Goal: Transaction & Acquisition: Purchase product/service

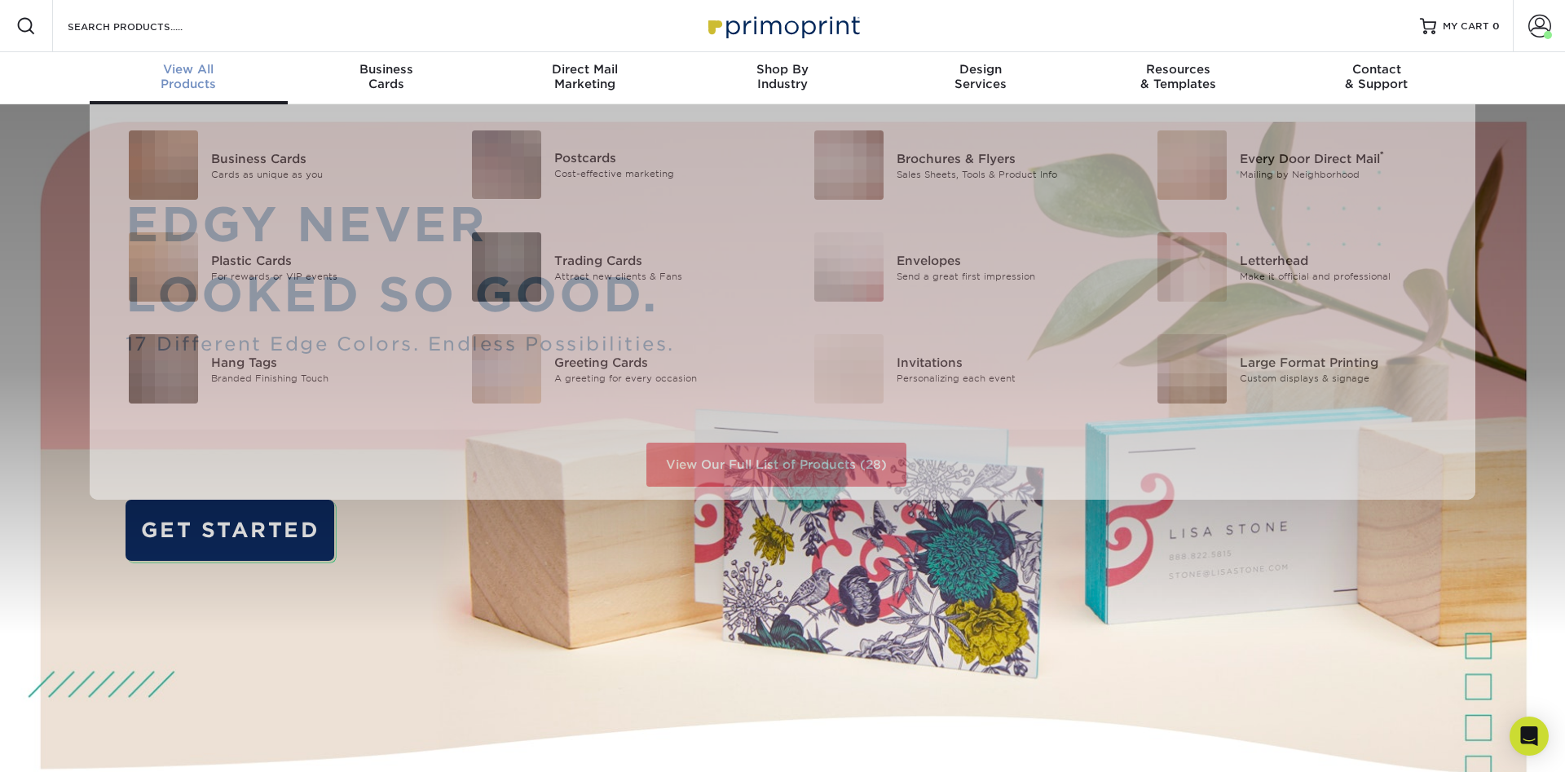
click at [196, 75] on span "View All" at bounding box center [189, 69] width 198 height 15
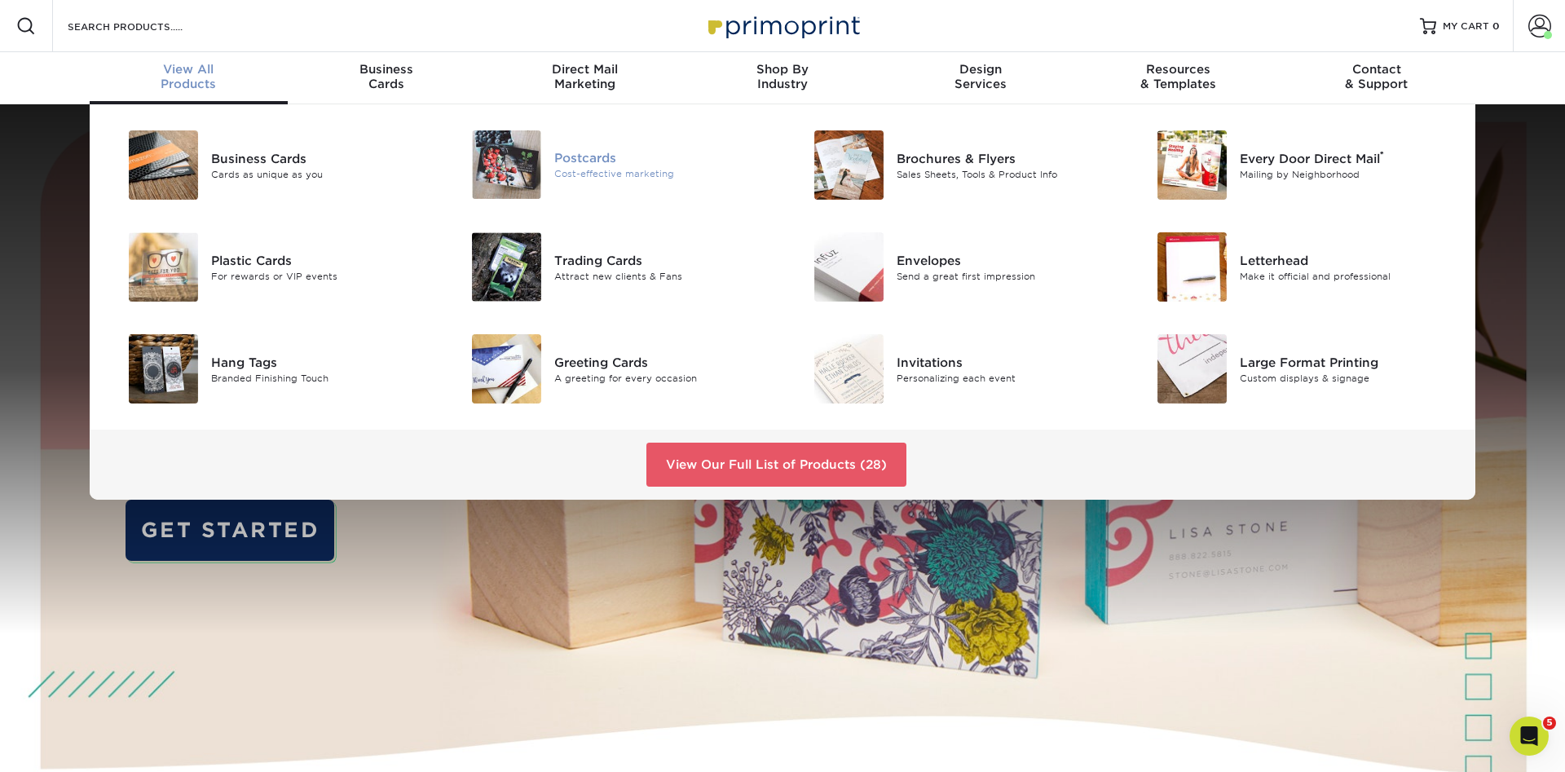
click at [598, 183] on div "Postcards Cost-effective marketing" at bounding box center [668, 164] width 228 height 68
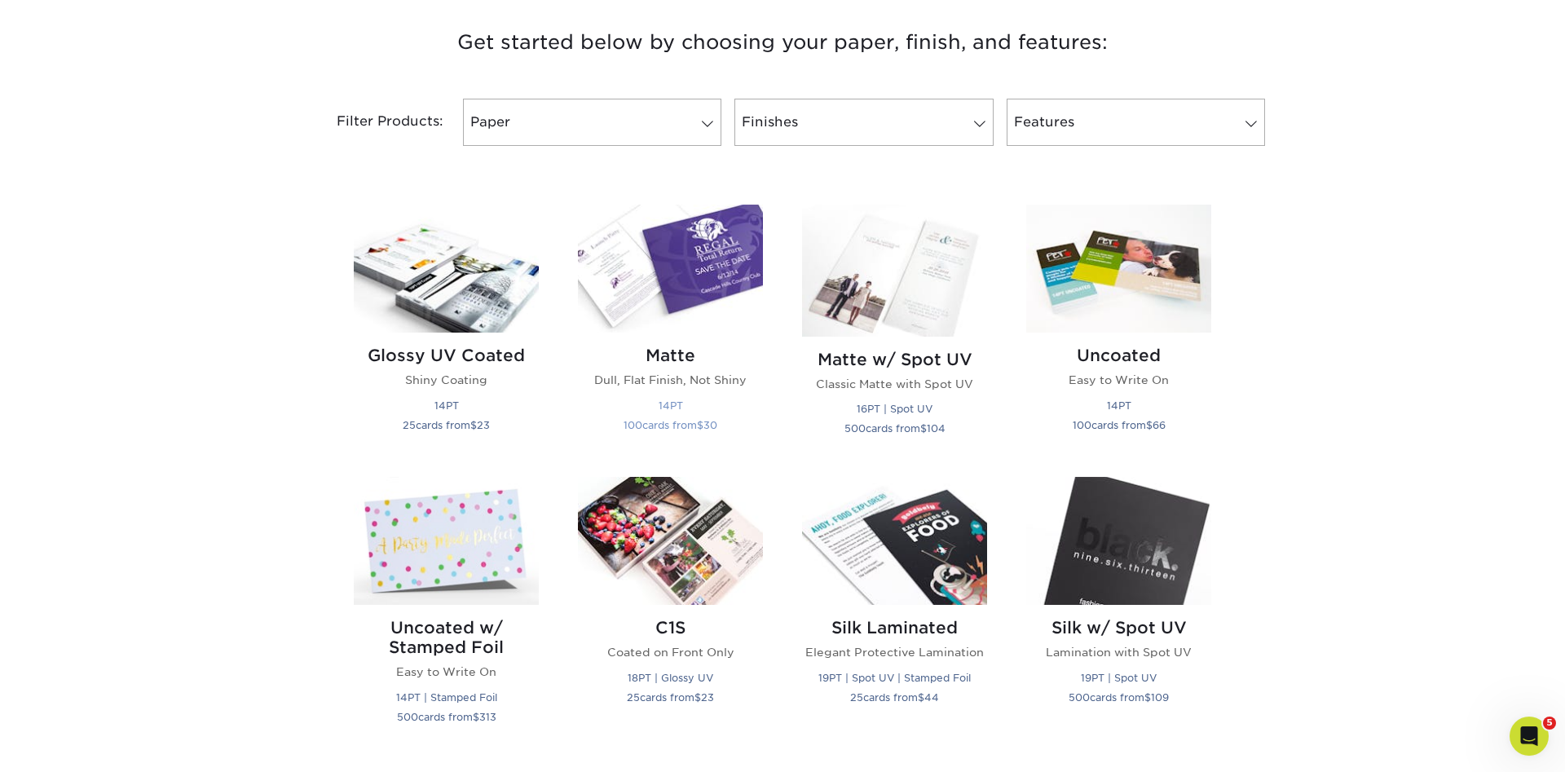
scroll to position [665, 0]
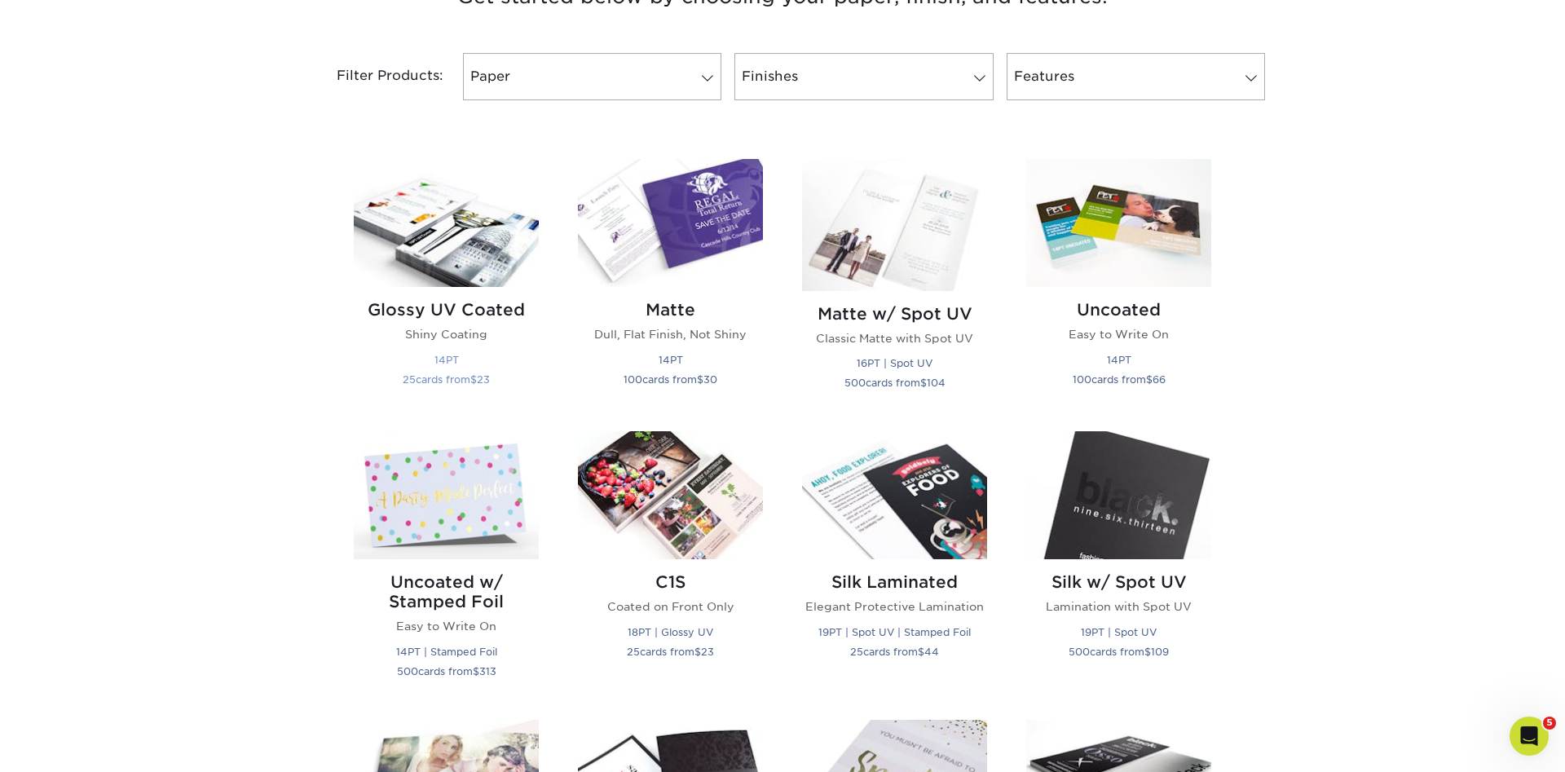
click at [432, 248] on img at bounding box center [446, 223] width 185 height 128
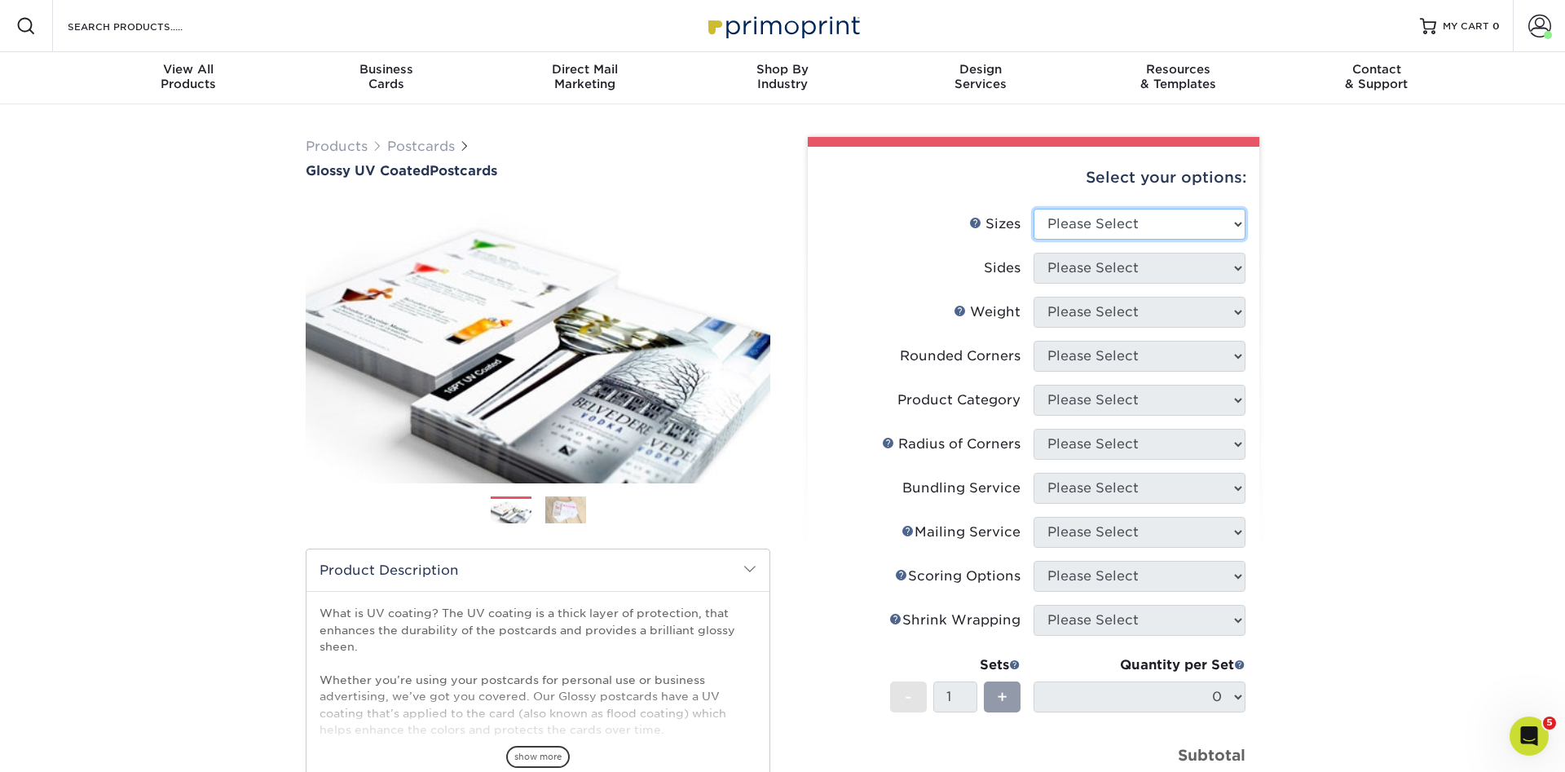
click at [1034, 209] on select "Please Select 1.5" x 7" 2" x 4" 2" x 6" 2" x 7" 2" x 8" 2.12" x 5.5" 2.12" x 5.…" at bounding box center [1140, 224] width 212 height 31
select select "2.75x4.25"
click option "2.75" x 4.25"" at bounding box center [0, 0] width 0 height 0
click at [1034, 253] on select "Please Select Print Both Sides Print Front Only" at bounding box center [1140, 268] width 212 height 31
select select "13abbda7-1d64-4f25-8bb2-c179b224825d"
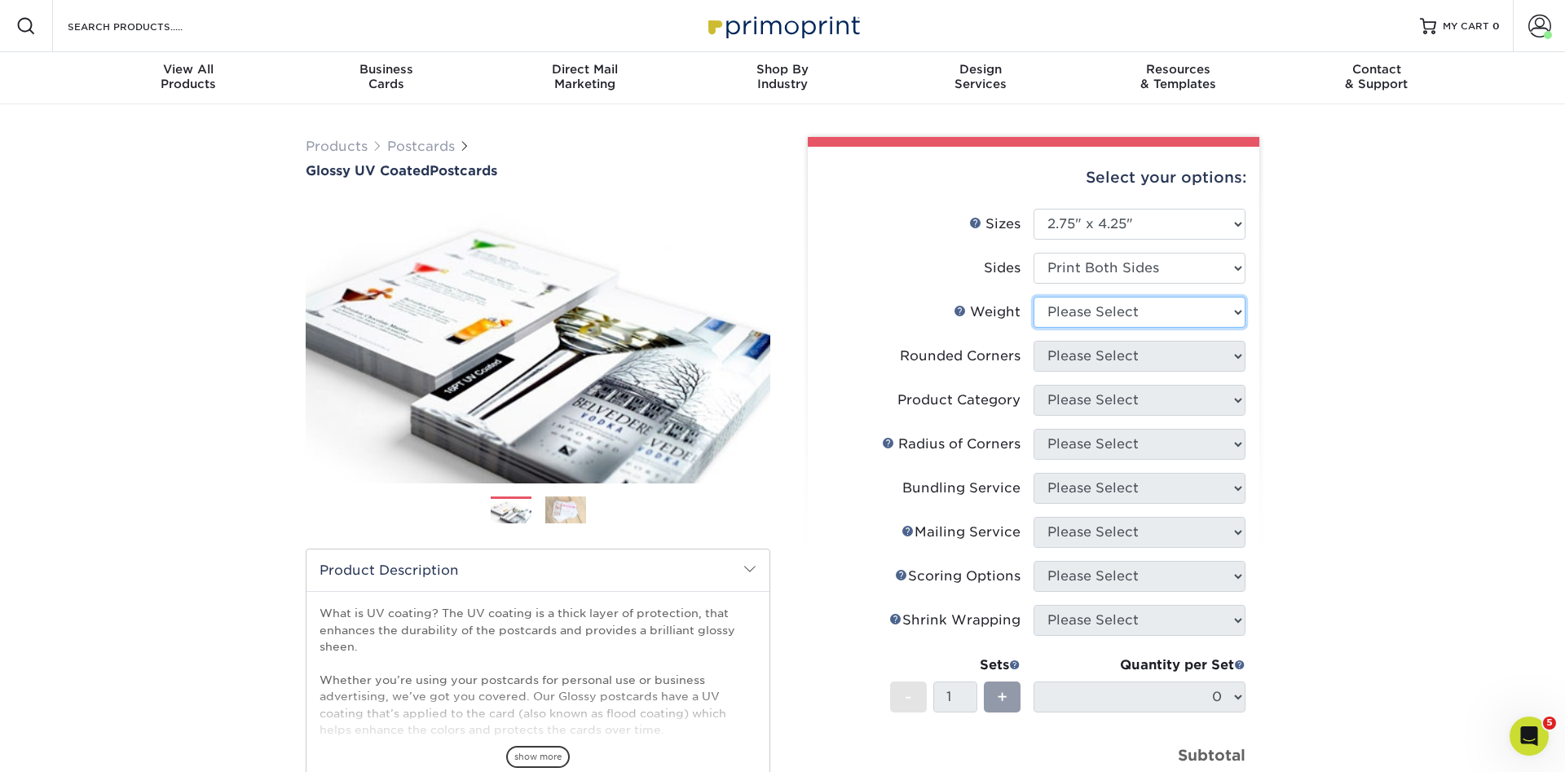
click at [1034, 297] on select "Please Select 16PT 14PT 18PT C1S" at bounding box center [1140, 312] width 212 height 31
select select "14PT"
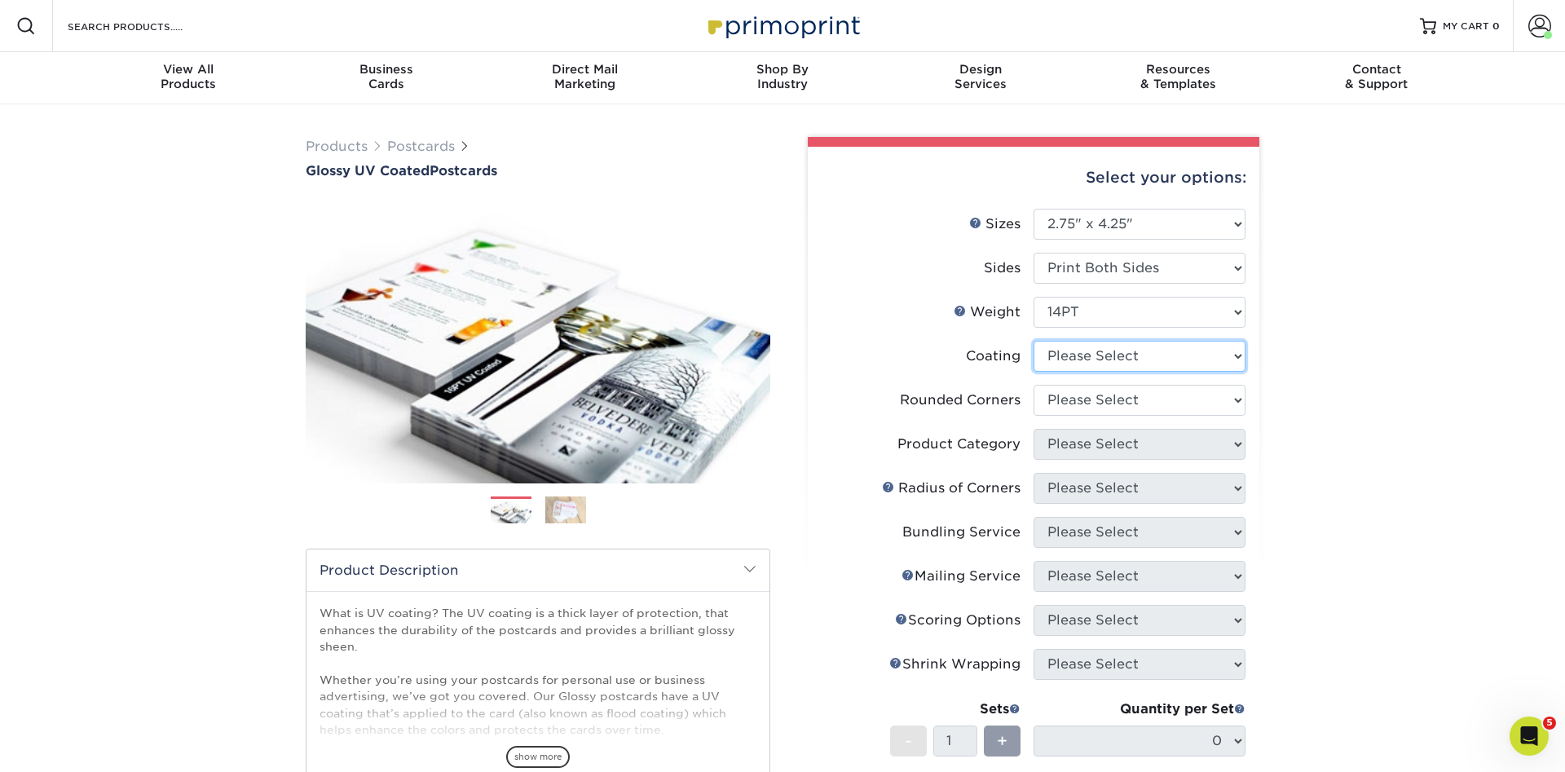
click at [1034, 341] on select at bounding box center [1140, 356] width 212 height 31
select select "ae367451-b2b8-45df-a344-0f05b6a12993"
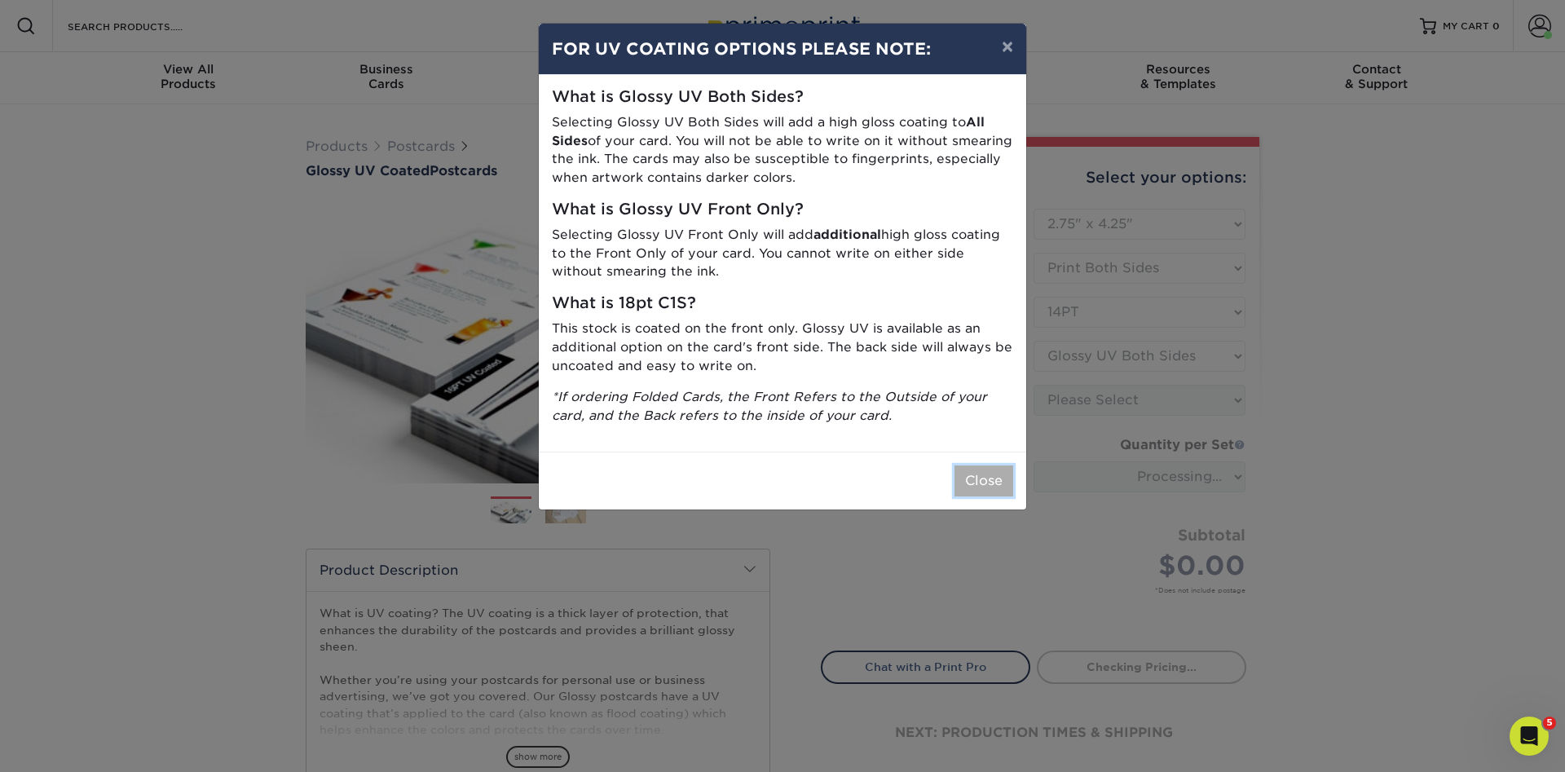
click at [985, 484] on button "Close" at bounding box center [984, 480] width 59 height 31
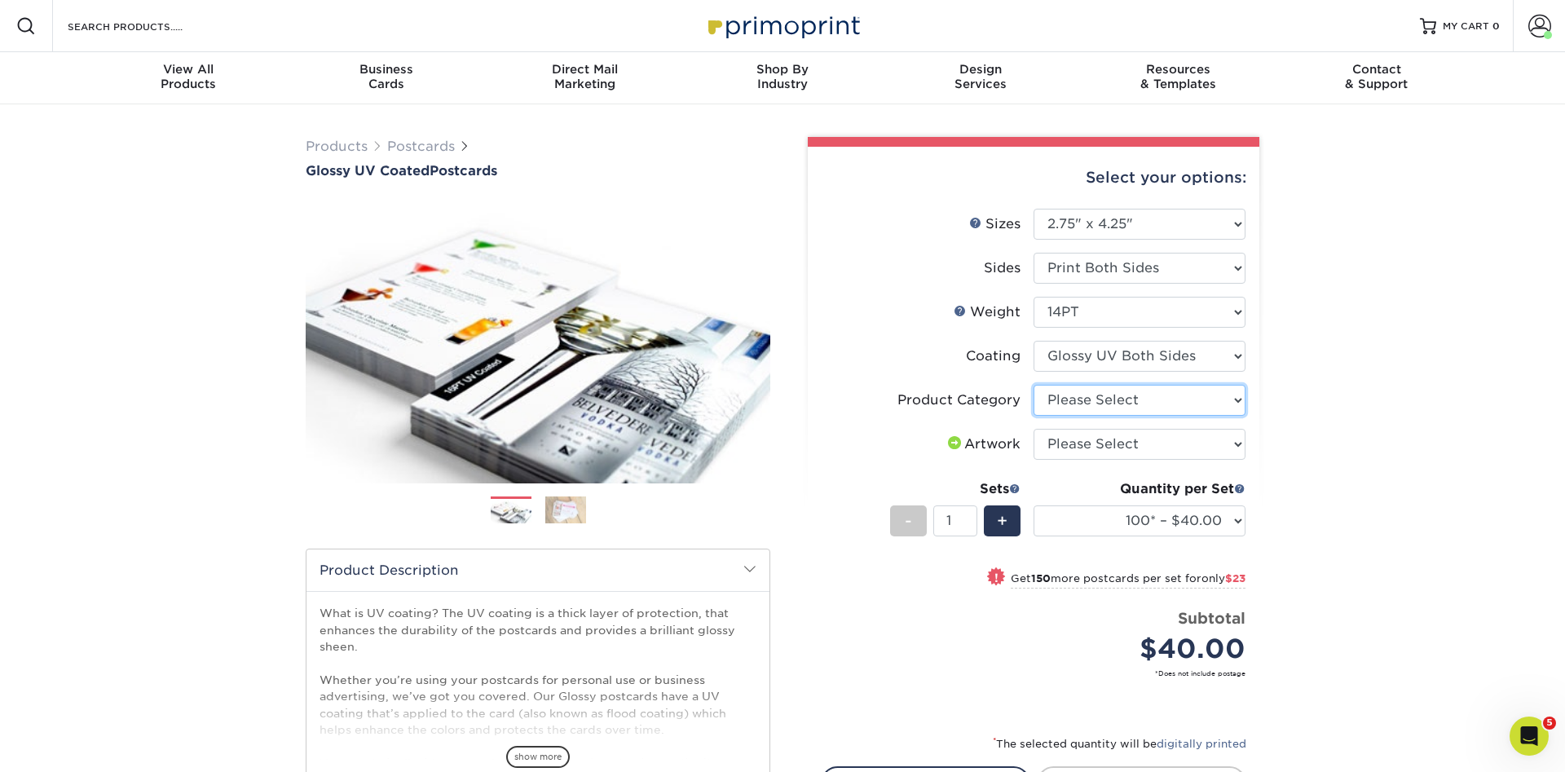
click at [1034, 385] on select "Please Select Postcards" at bounding box center [1140, 400] width 212 height 31
select select "9b7272e0-d6c8-4c3c-8e97-d3a1bcdab858"
click option "Postcards" at bounding box center [0, 0] width 0 height 0
click at [1034, 429] on select "Please Select I will upload files I need a design - $150" at bounding box center [1140, 444] width 212 height 31
select select "upload"
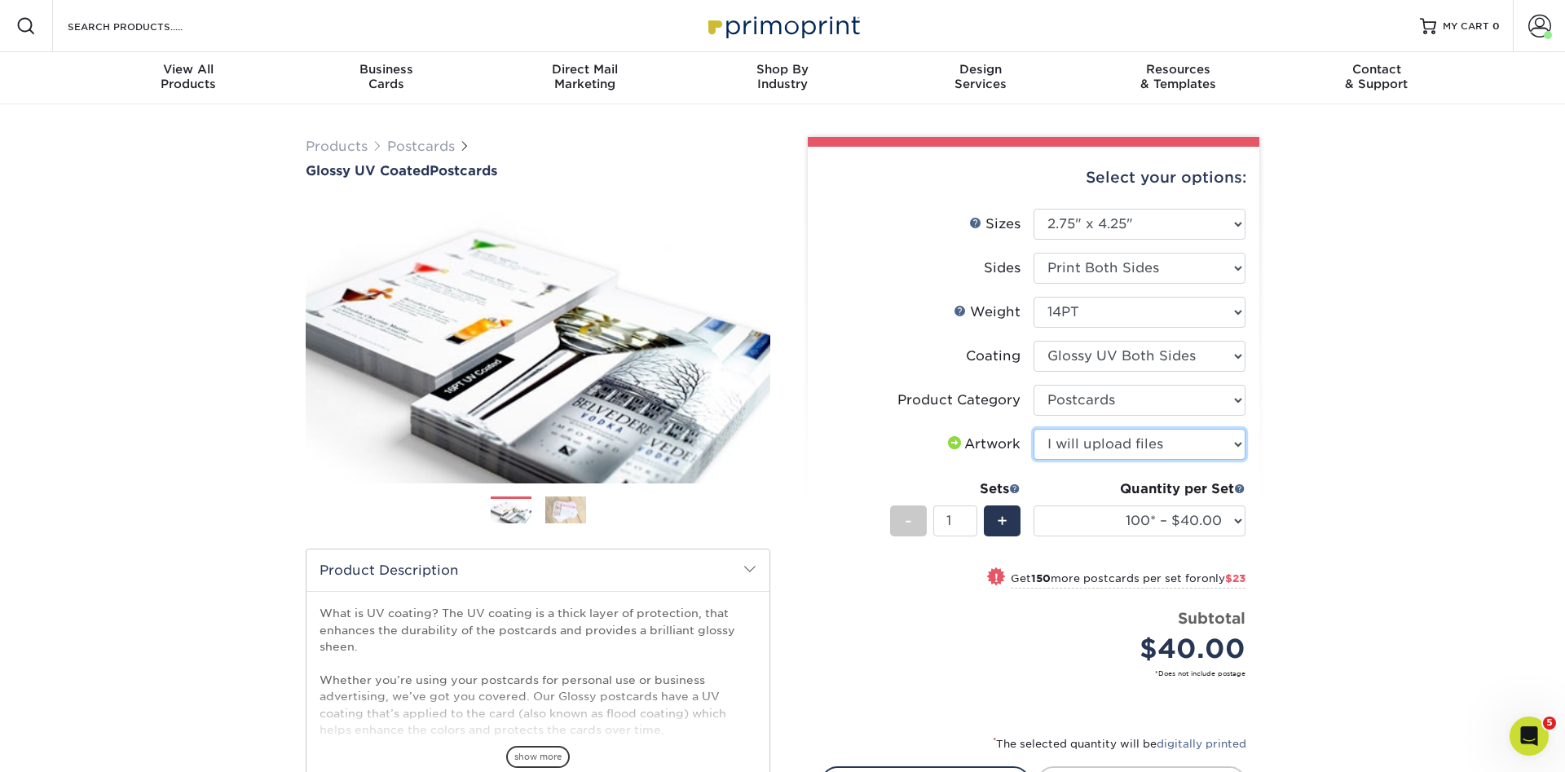
click option "I will upload files" at bounding box center [0, 0] width 0 height 0
click at [1034, 505] on select "100* – $40.00 250* – $63.00 500 – $86.00 1000 – $99.00 2500 – $160.00 5000 – $2…" at bounding box center [1140, 520] width 212 height 31
click option "10000 – $471.00" at bounding box center [0, 0] width 0 height 0
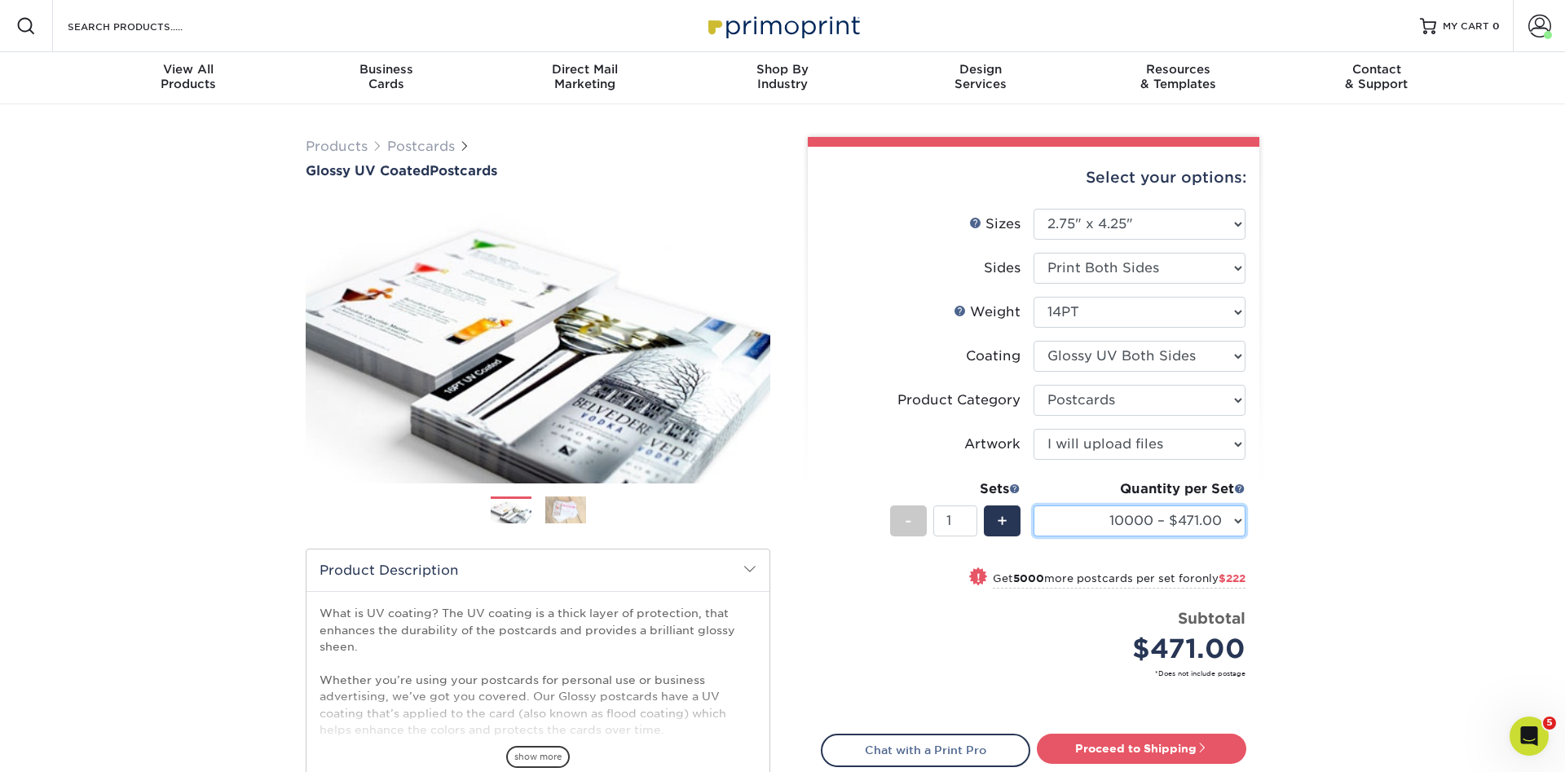
click at [1034, 505] on select "100* – $40.00 250* – $63.00 500 – $86.00 1000 – $99.00 2500 – $160.00 5000 – $2…" at bounding box center [1140, 520] width 212 height 31
select select "1000 – $99.00"
click option "1000 – $99.00" at bounding box center [0, 0] width 0 height 0
click at [1155, 741] on link "Proceed to Shipping" at bounding box center [1141, 748] width 209 height 29
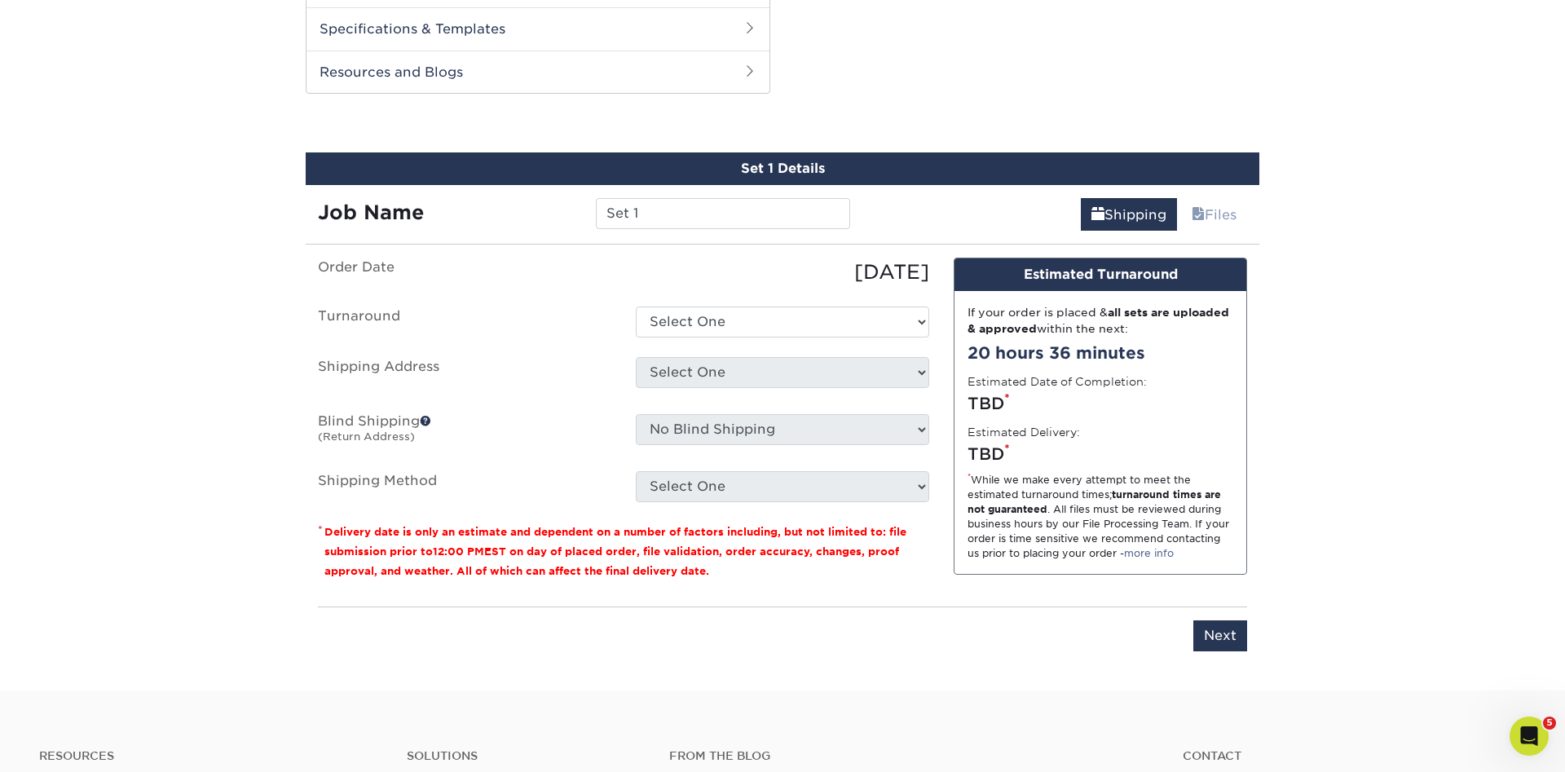
scroll to position [787, 0]
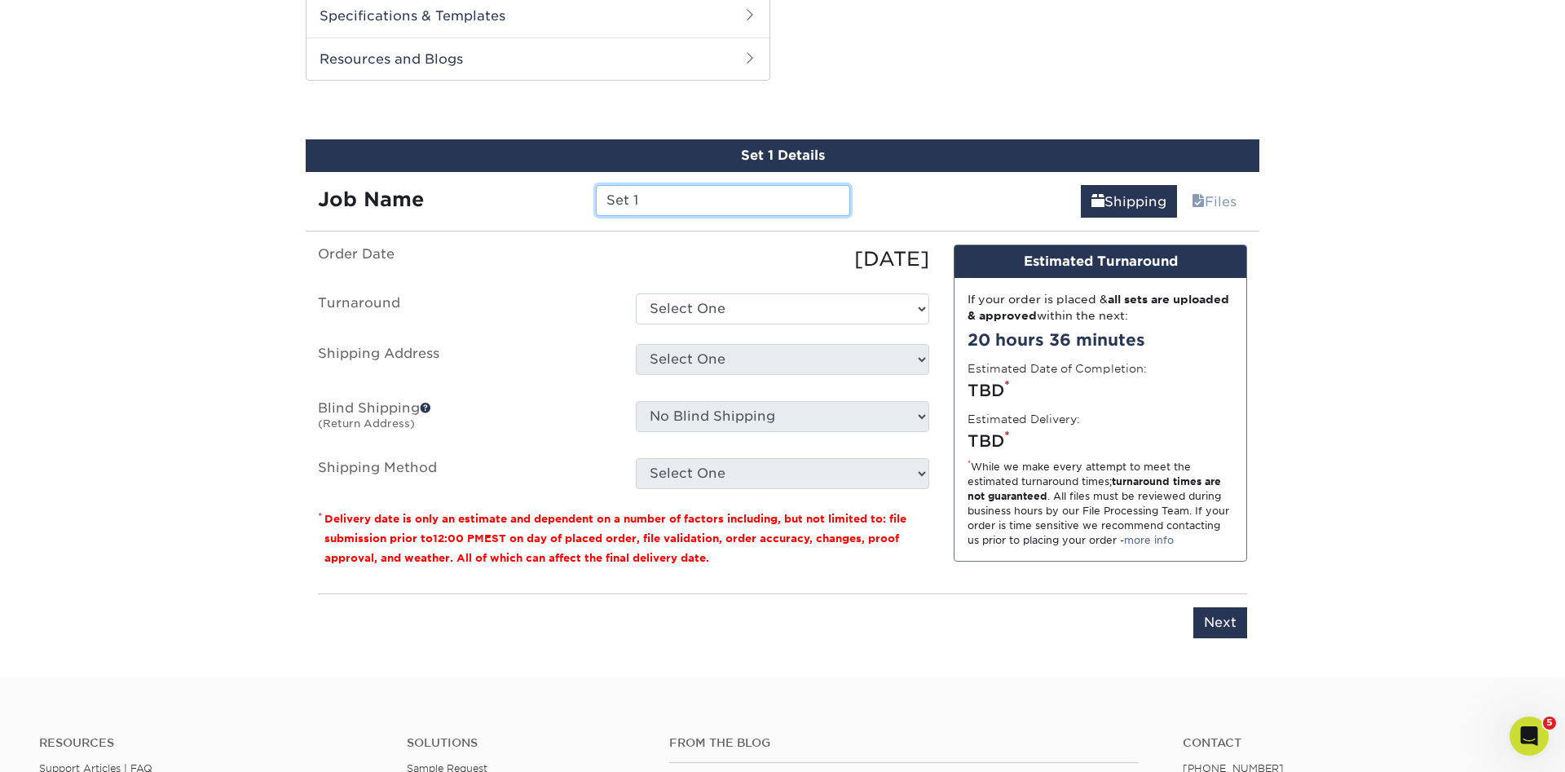
drag, startPoint x: 708, startPoint y: 205, endPoint x: 239, endPoint y: 228, distance: 470.1
click at [596, 216] on input "Set 1" at bounding box center [723, 200] width 254 height 31
type input "Merch. Discount Card"
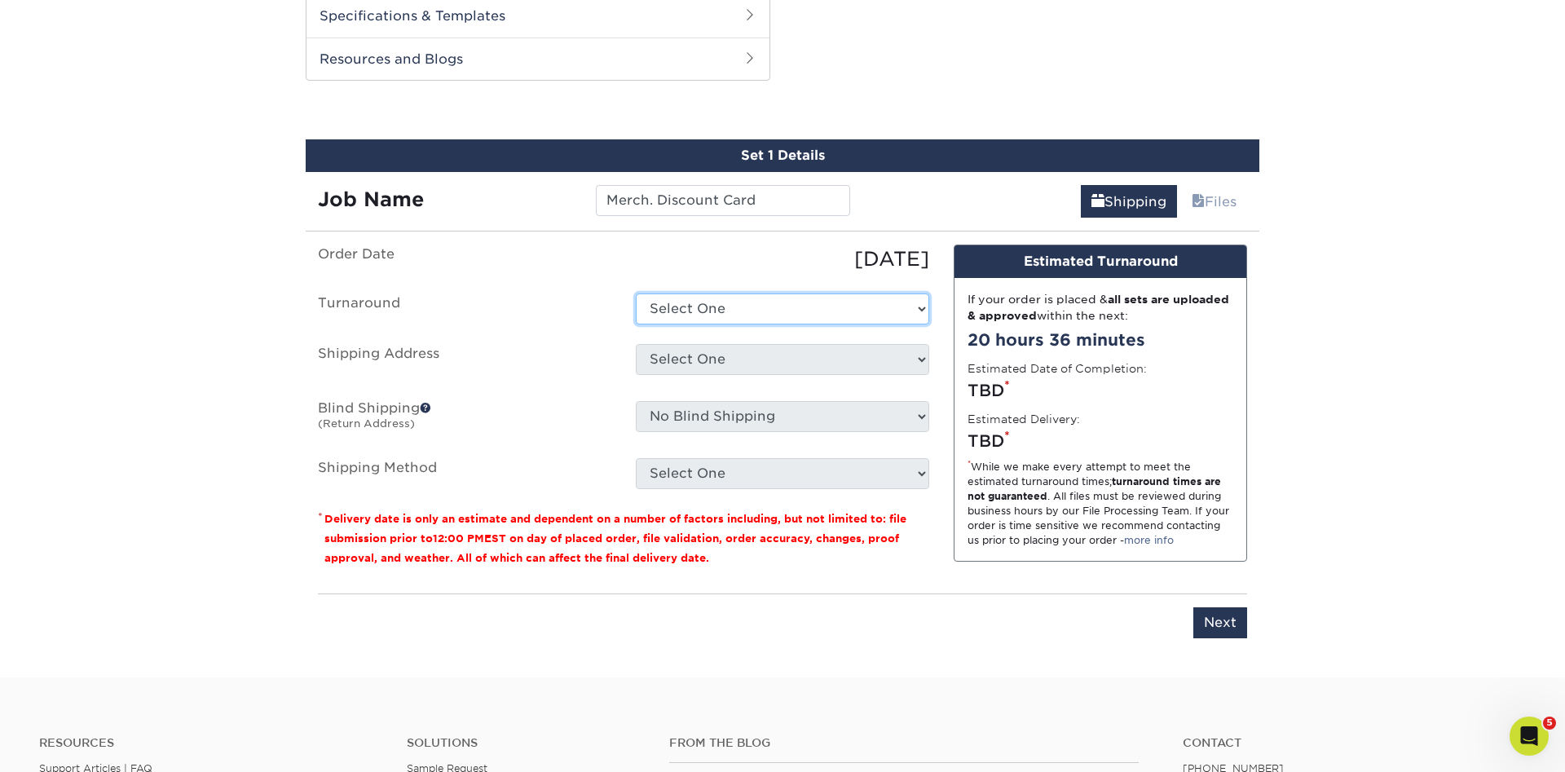
click at [636, 293] on select "Select One 2-4 Business Days 2 Day Next Business Day" at bounding box center [782, 308] width 293 height 31
select select "f865d14e-d464-4bca-917a-bdee7f93b2ac"
click option "2-4 Business Days" at bounding box center [0, 0] width 0 height 0
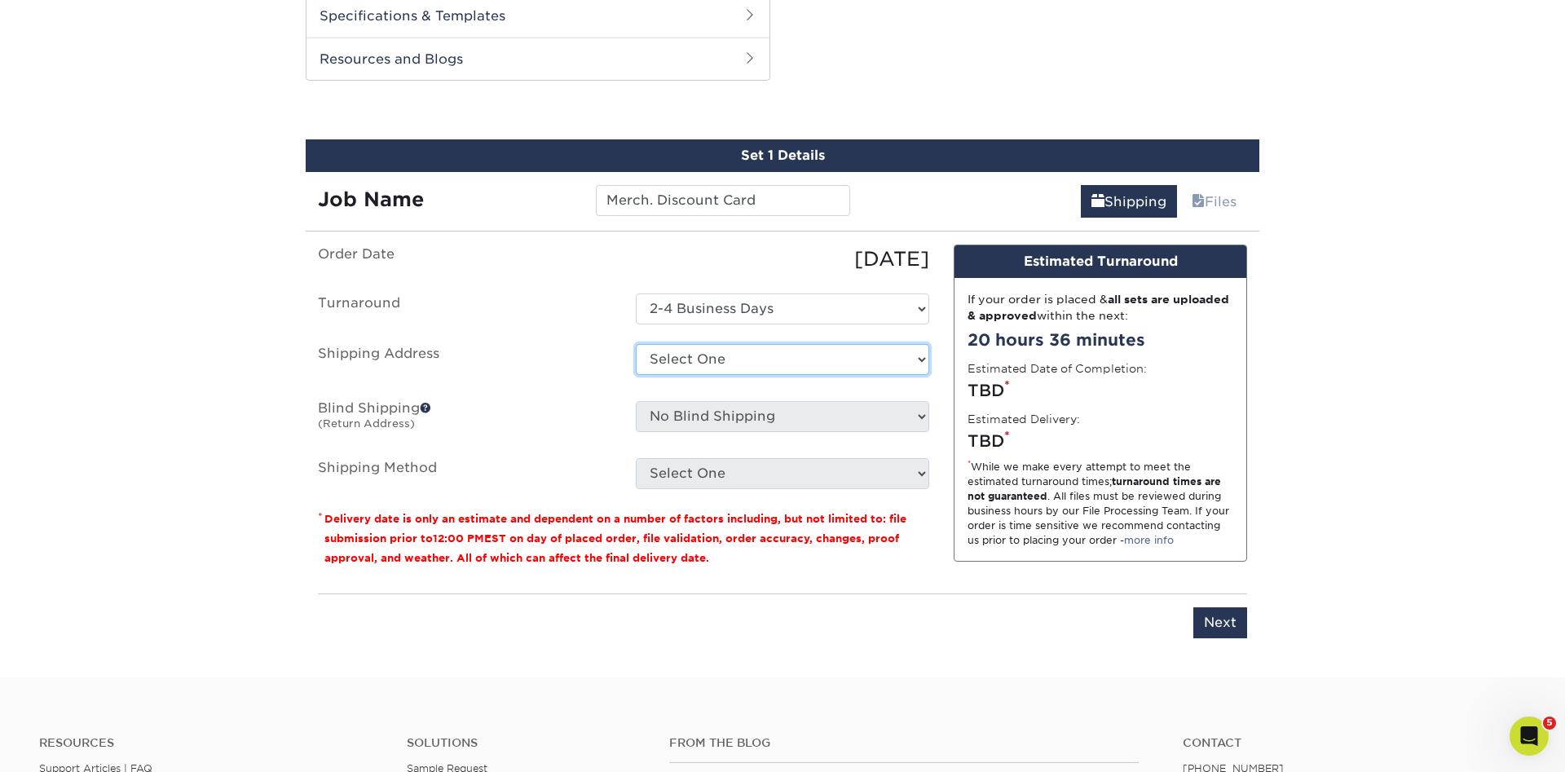
click at [636, 344] on select "Select One Andrew - Fort Union Blvd. Cottonwood Eric Cottonwood Kerry E. Bjornn…" at bounding box center [782, 359] width 293 height 31
select select "241106"
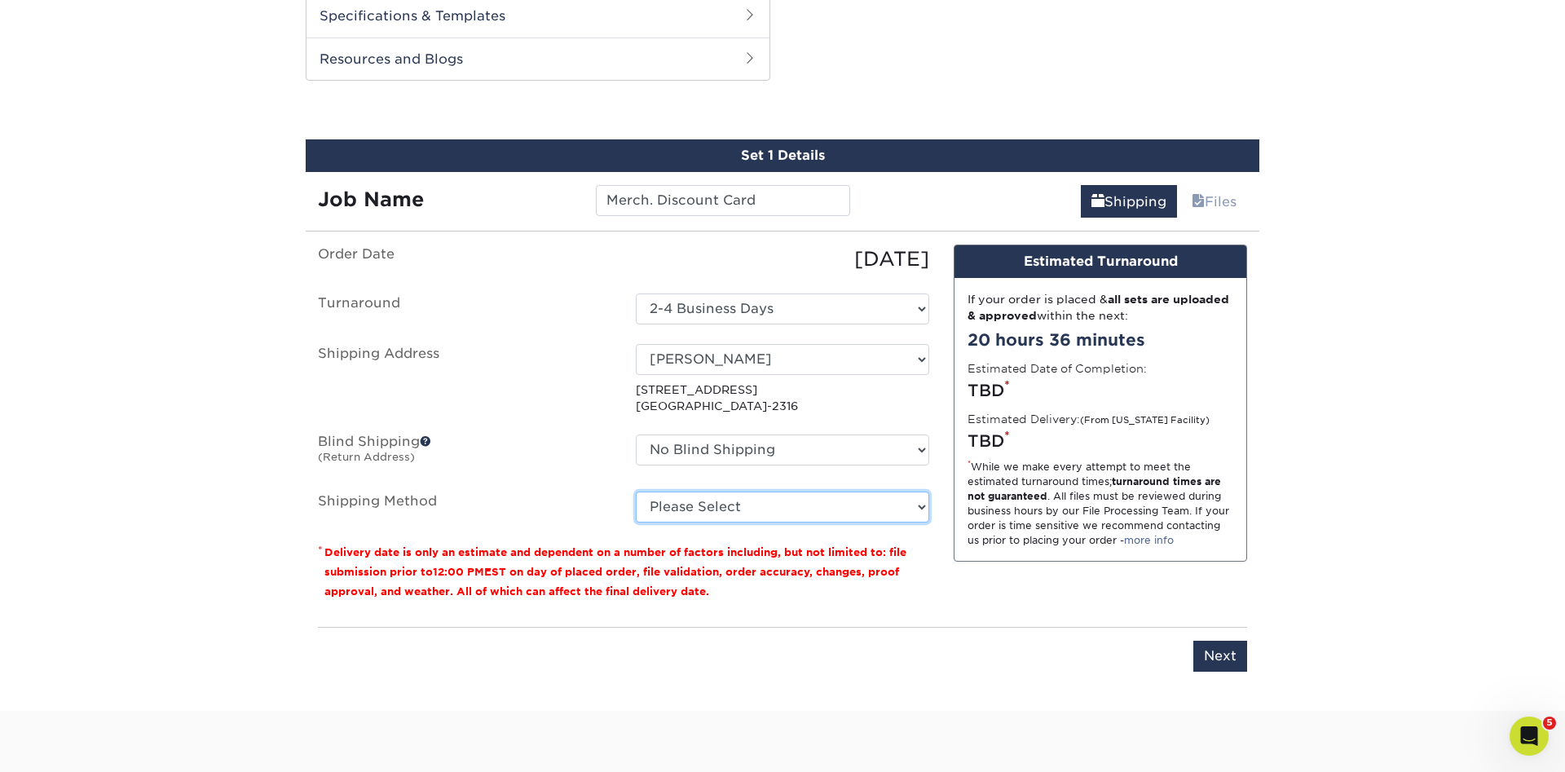
click at [636, 492] on select "Please Select Ground Shipping (+$19.29) 3 Day Shipping Service (+$25.22) 2 Day …" at bounding box center [782, 507] width 293 height 31
select select "03"
click option "Ground Shipping (+$19.29)" at bounding box center [0, 0] width 0 height 0
click at [1225, 663] on input "Next" at bounding box center [1220, 656] width 54 height 31
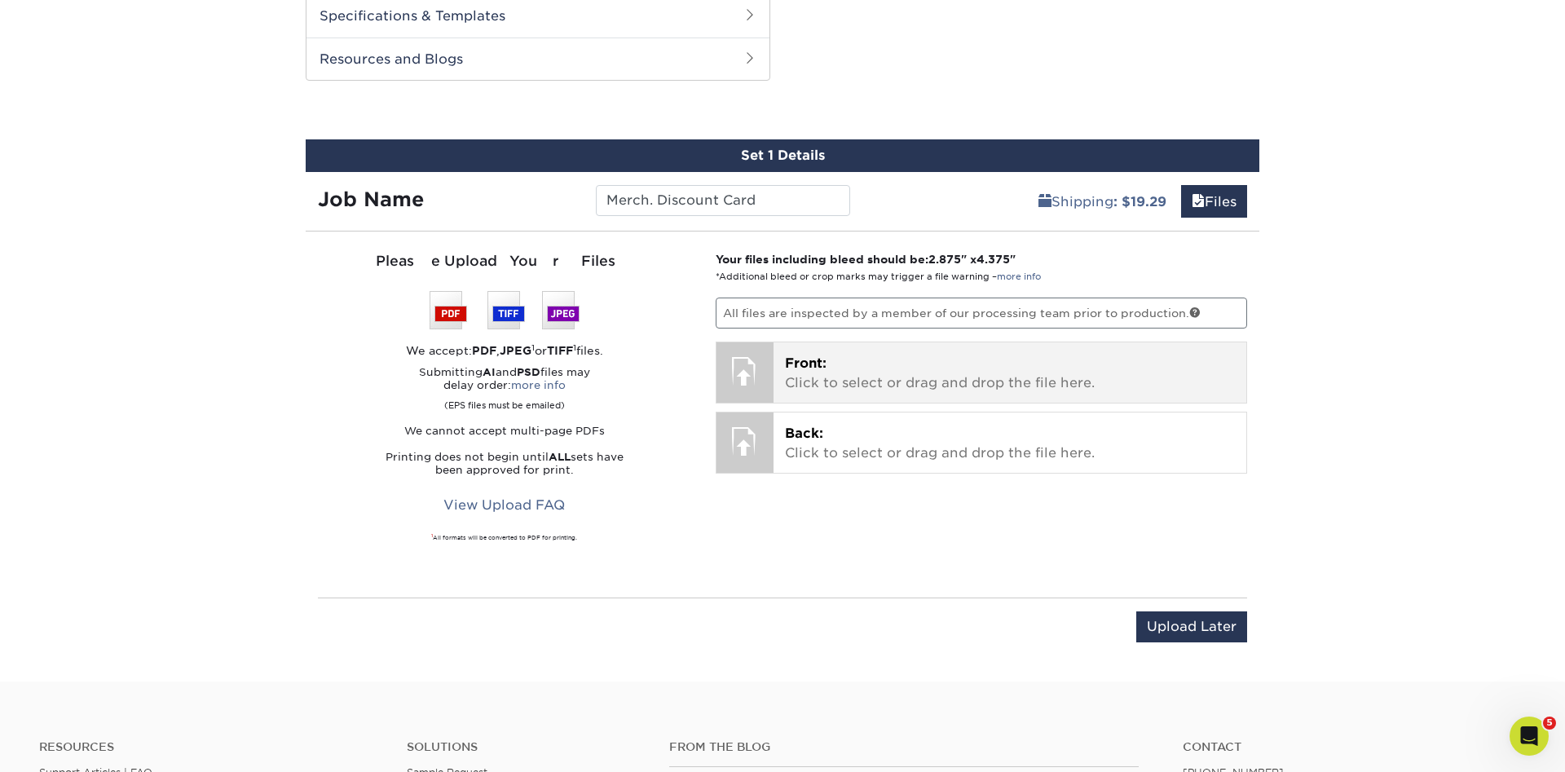
click at [1021, 367] on p "Front: Click to select or drag and drop the file here." at bounding box center [1010, 373] width 451 height 39
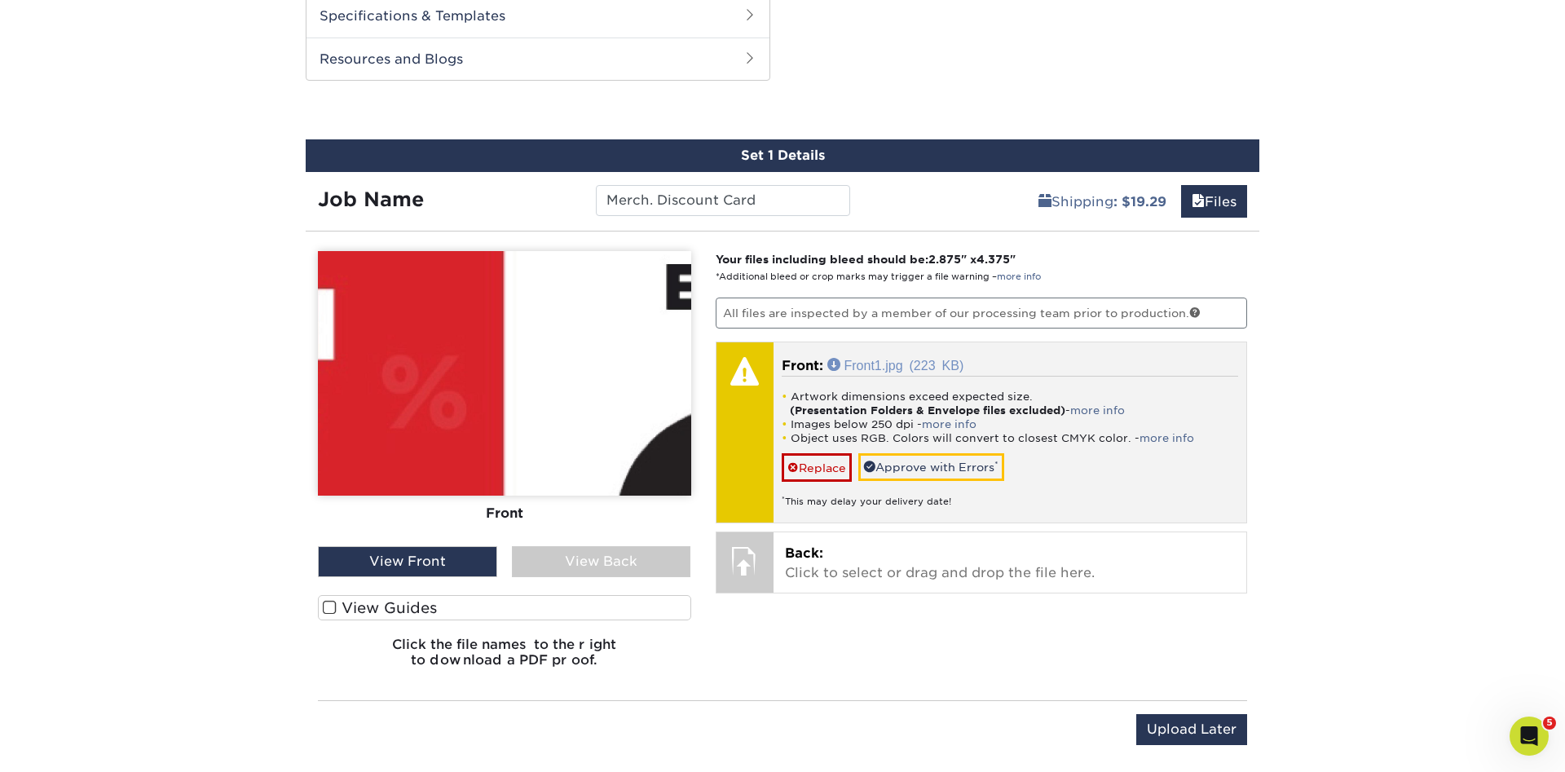
click at [882, 365] on link "Front1.jpg (223 KB)" at bounding box center [895, 364] width 137 height 13
click at [937, 461] on link "Approve with Errors *" at bounding box center [931, 467] width 146 height 28
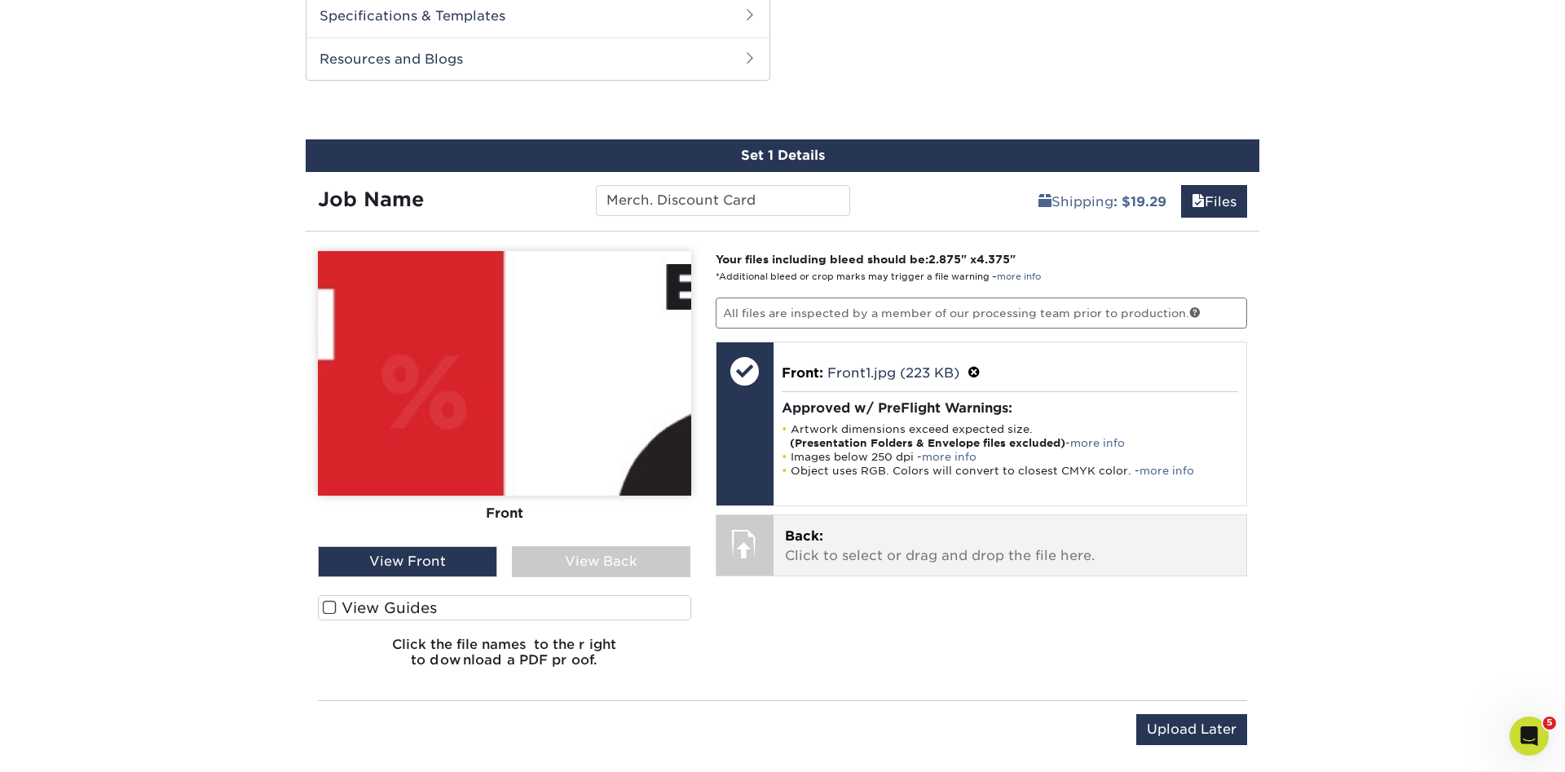
click at [925, 545] on p "Back: Click to select or drag and drop the file here." at bounding box center [1010, 546] width 451 height 39
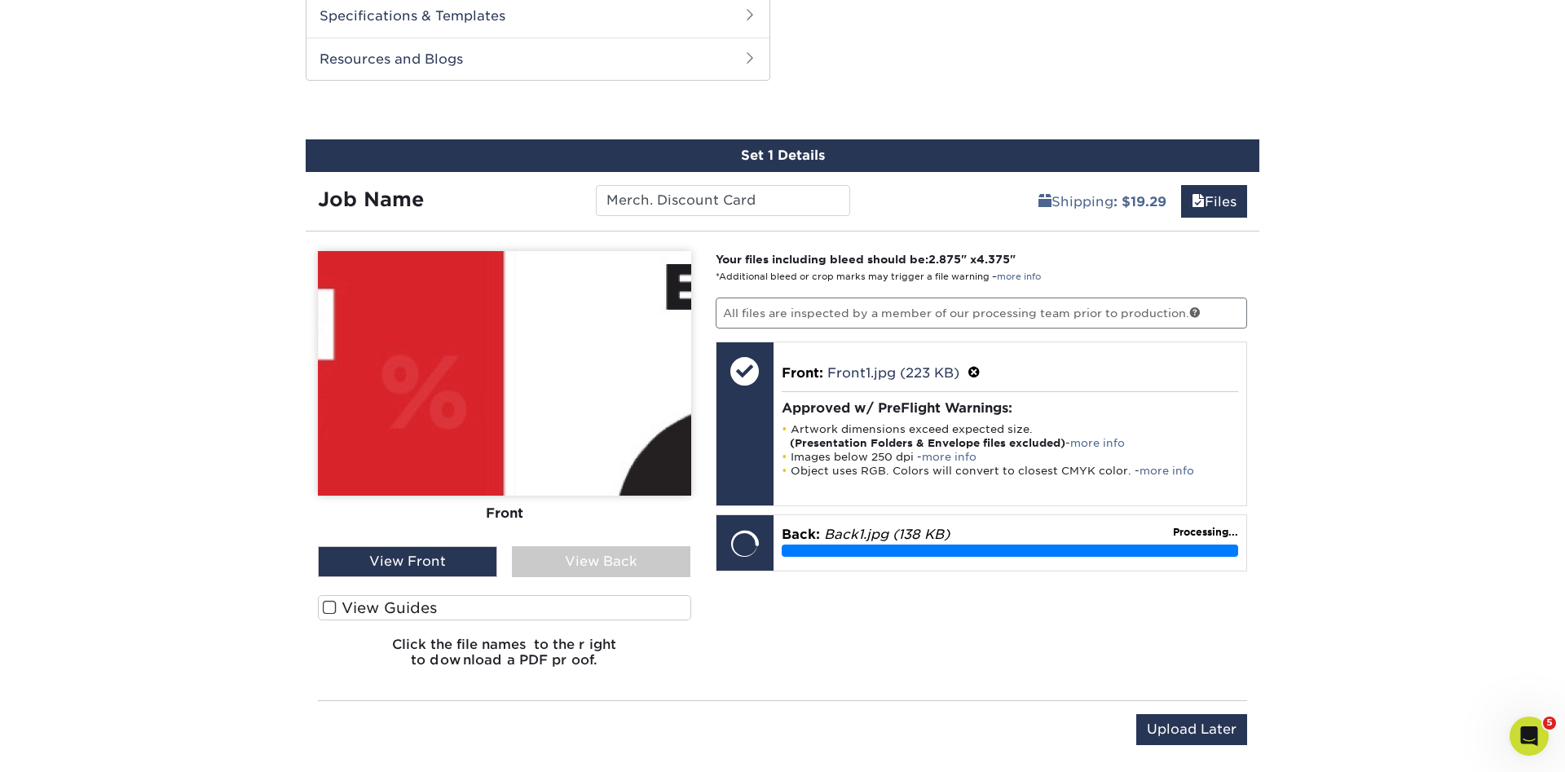
click at [651, 557] on div "View Back" at bounding box center [601, 561] width 179 height 31
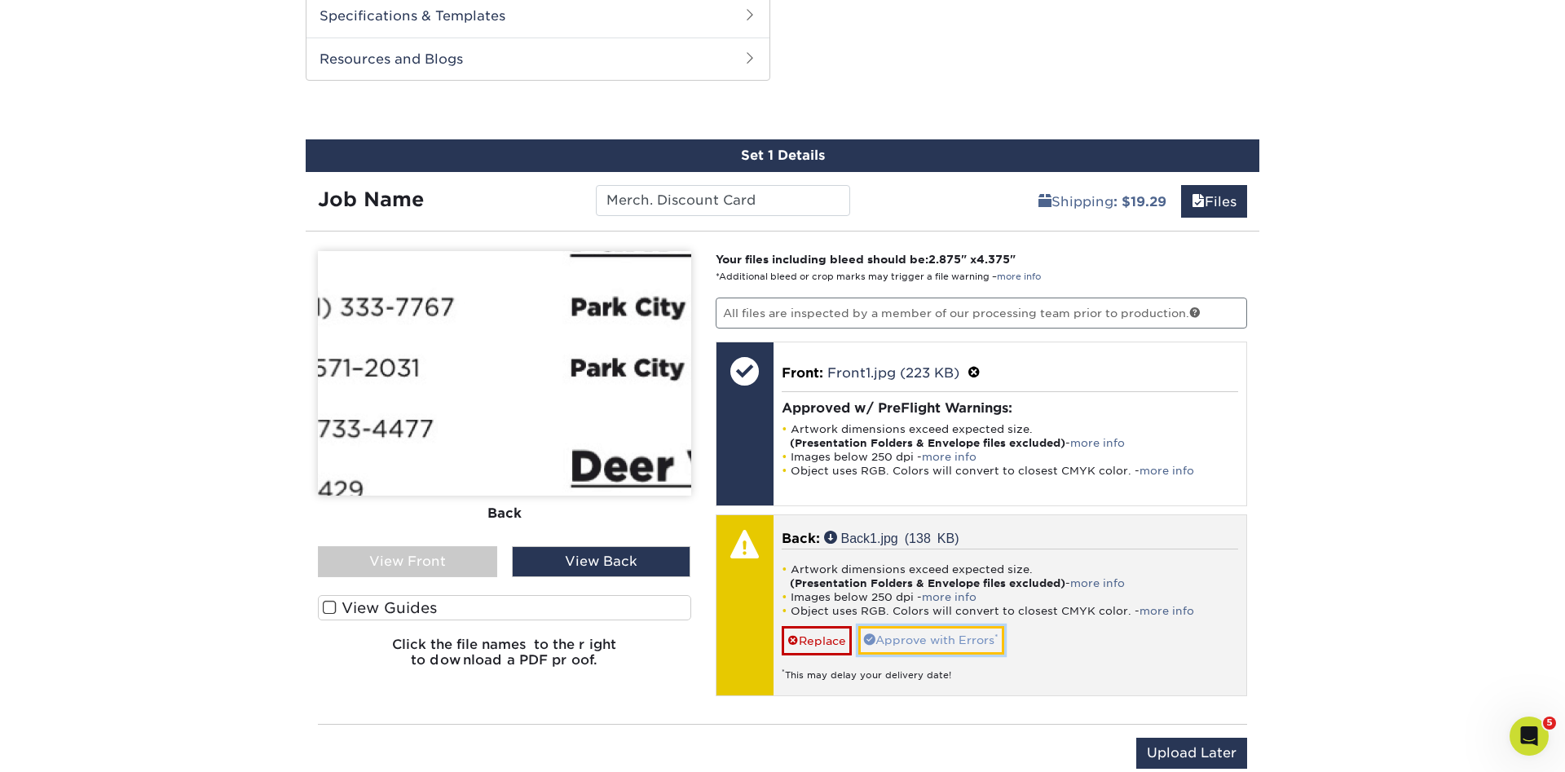
click at [940, 640] on link "Approve with Errors *" at bounding box center [931, 640] width 146 height 28
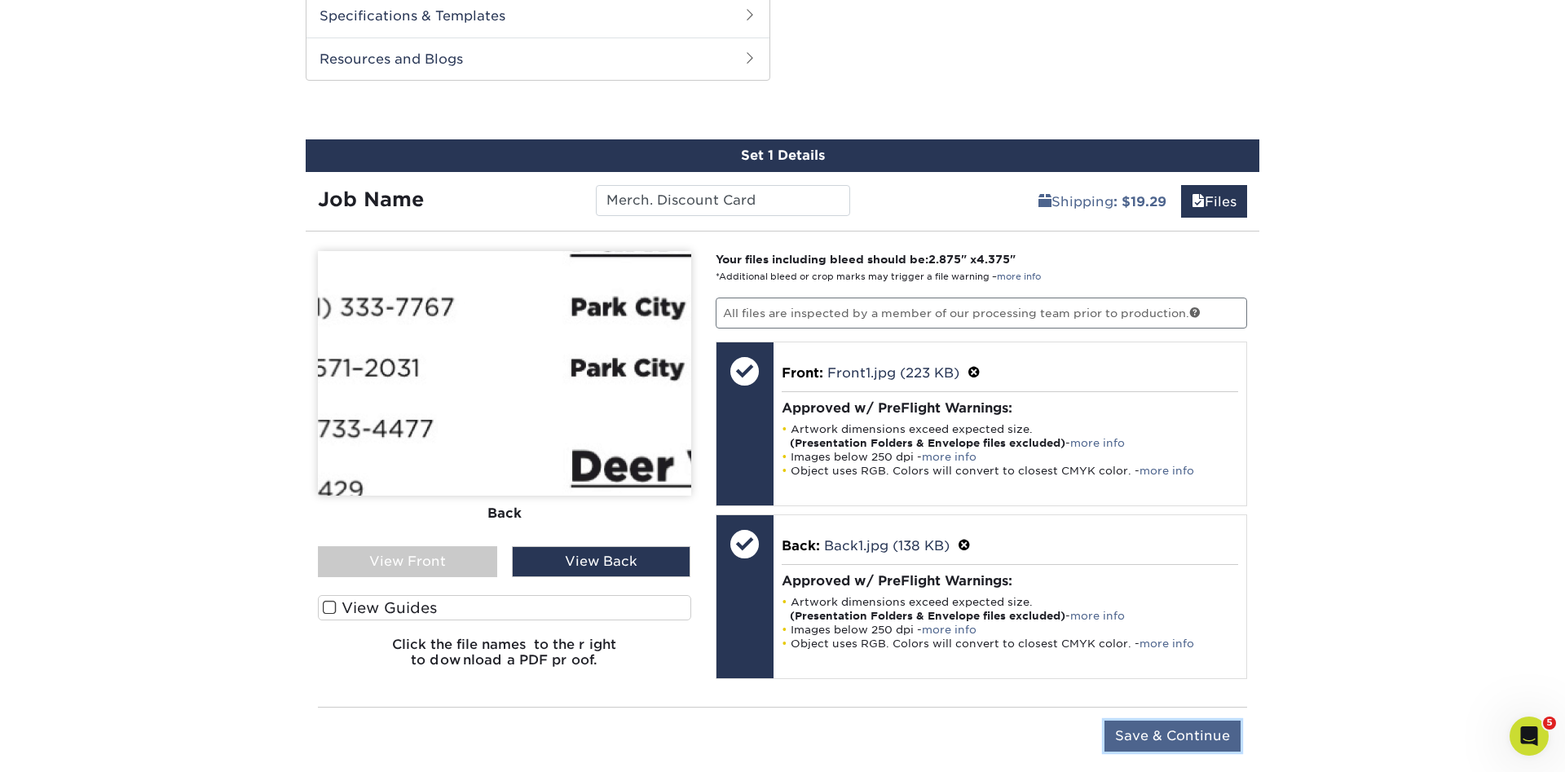
click at [1163, 735] on input "Save & Continue" at bounding box center [1173, 736] width 136 height 31
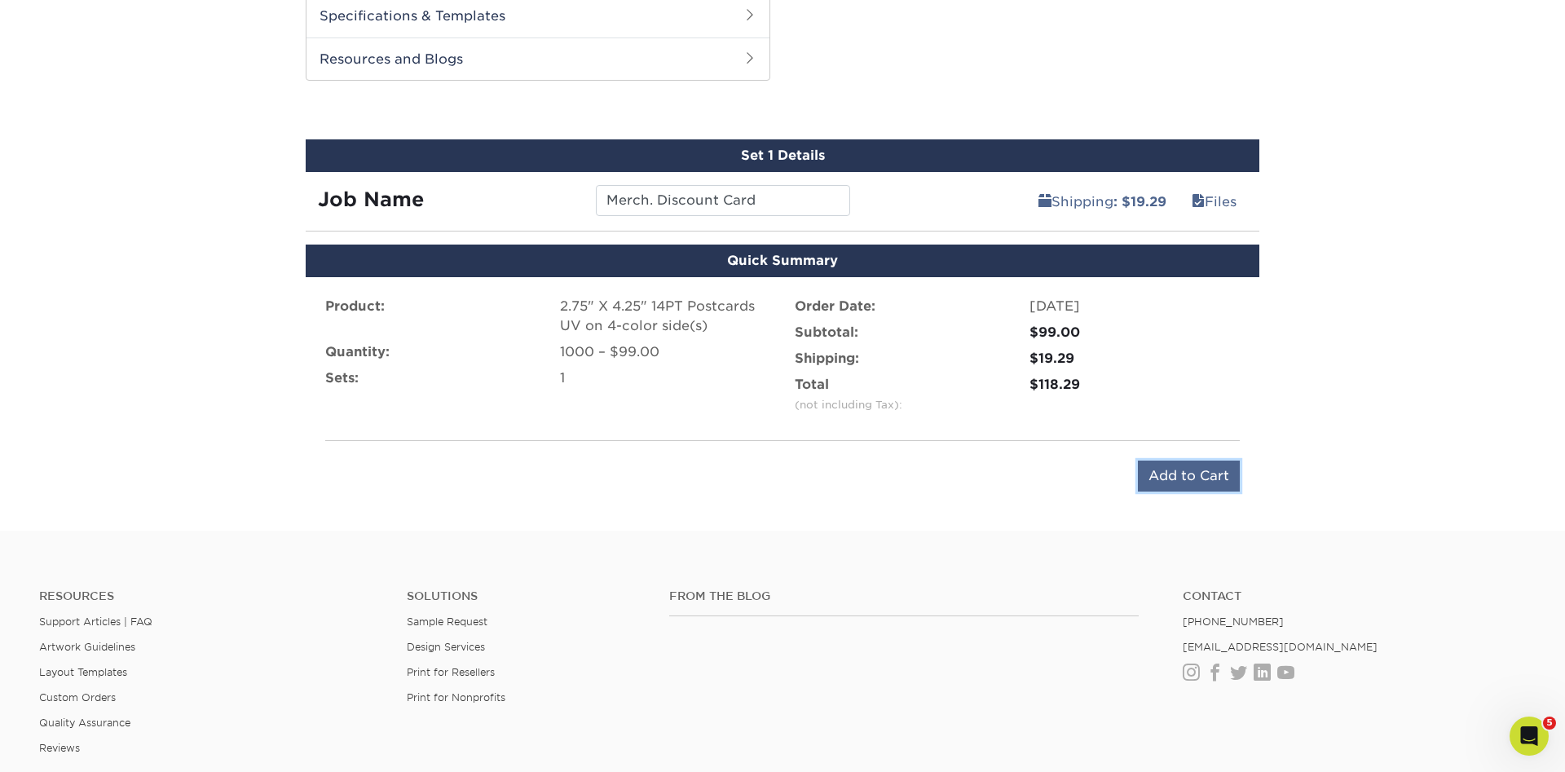
click at [1198, 479] on input "Add to Cart" at bounding box center [1189, 476] width 102 height 31
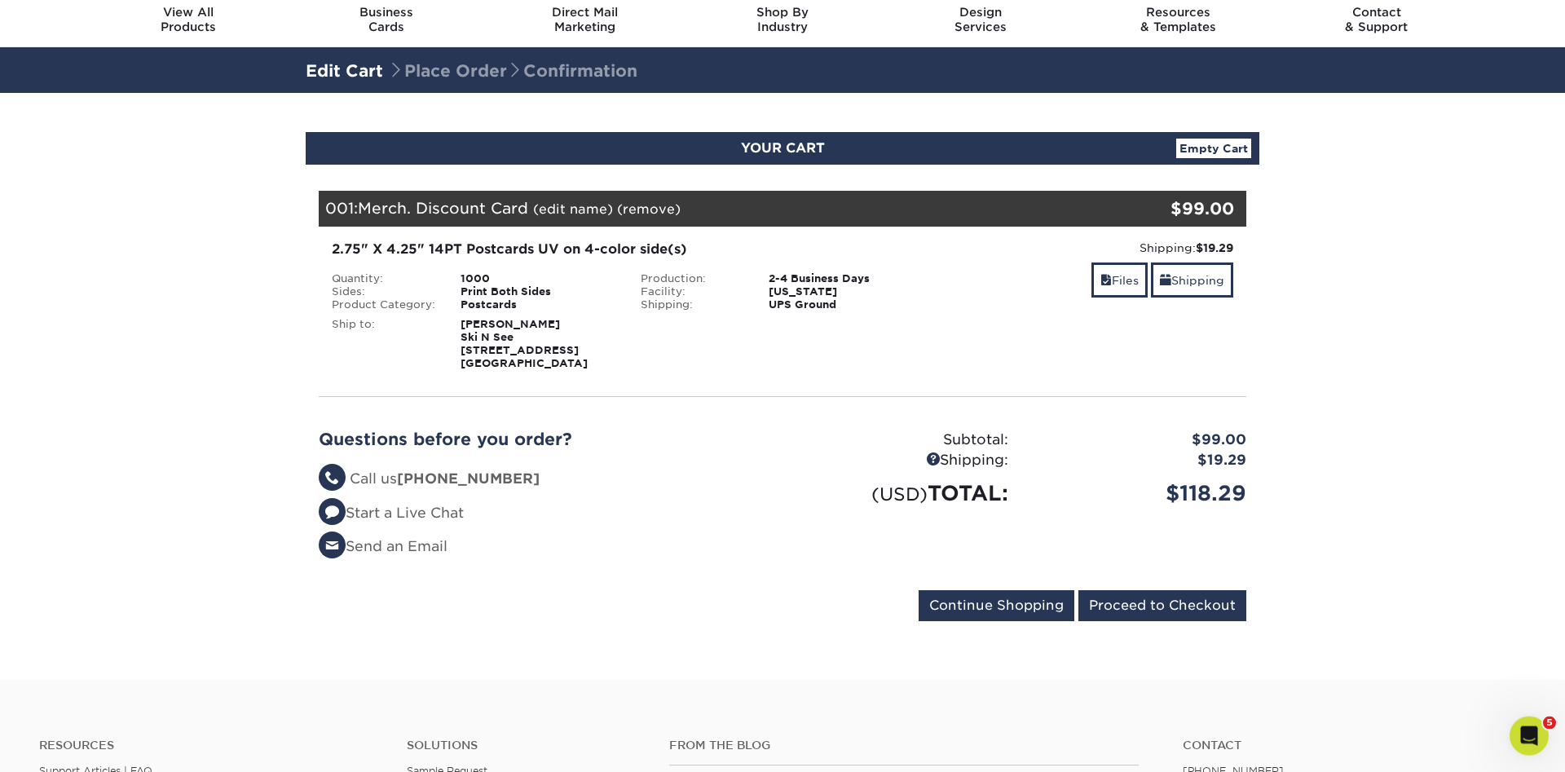
scroll to position [83, 0]
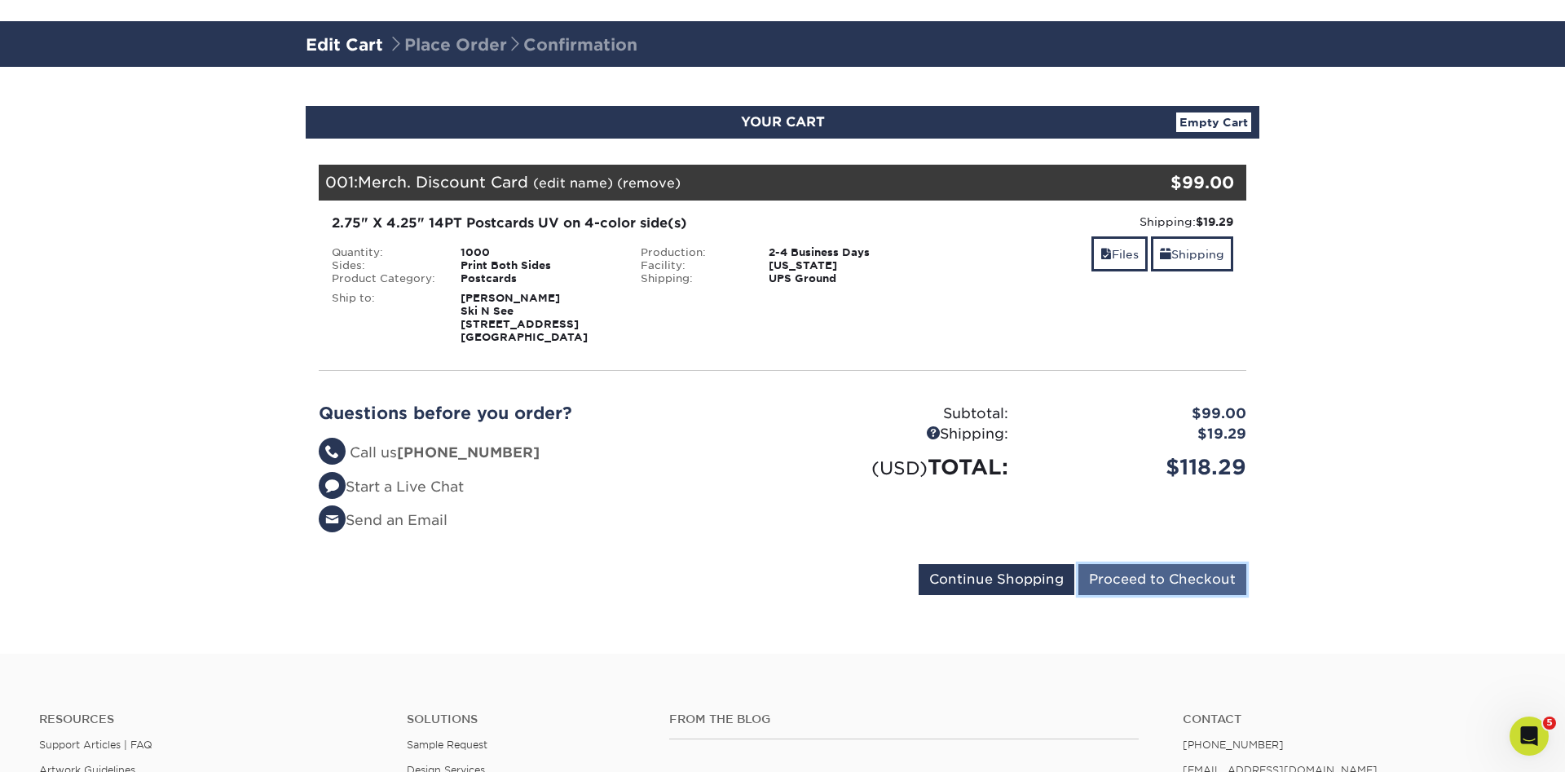
click at [1162, 578] on input "Proceed to Checkout" at bounding box center [1162, 579] width 168 height 31
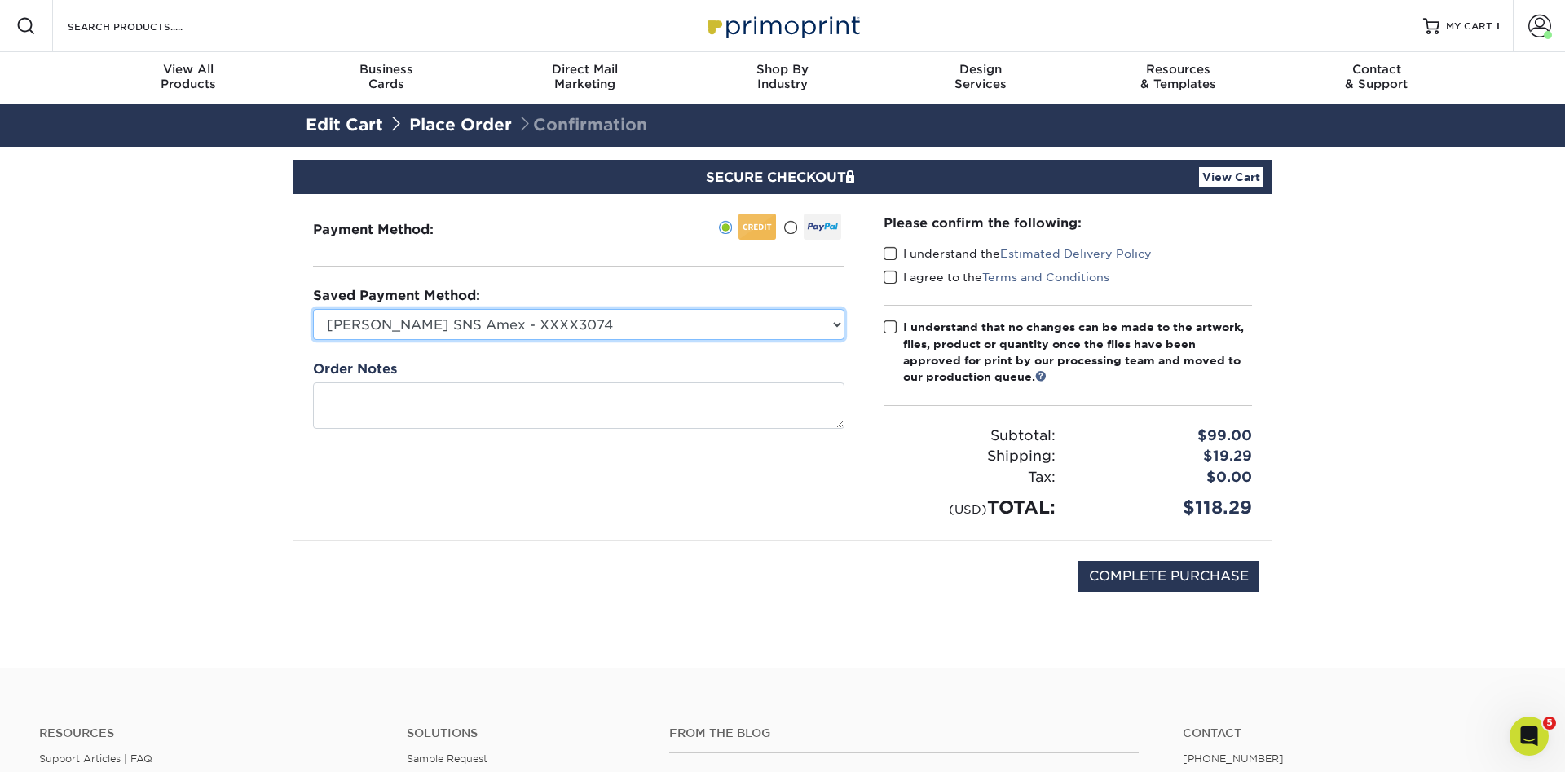
click at [313, 309] on select "[PERSON_NAME] SNS Amex - XXXX3074 [PERSON_NAME] Amex - XXXX1235 American Expres…" at bounding box center [578, 324] width 531 height 31
select select "71346"
click option "[PERSON_NAME] - XXXX4056" at bounding box center [0, 0] width 0 height 0
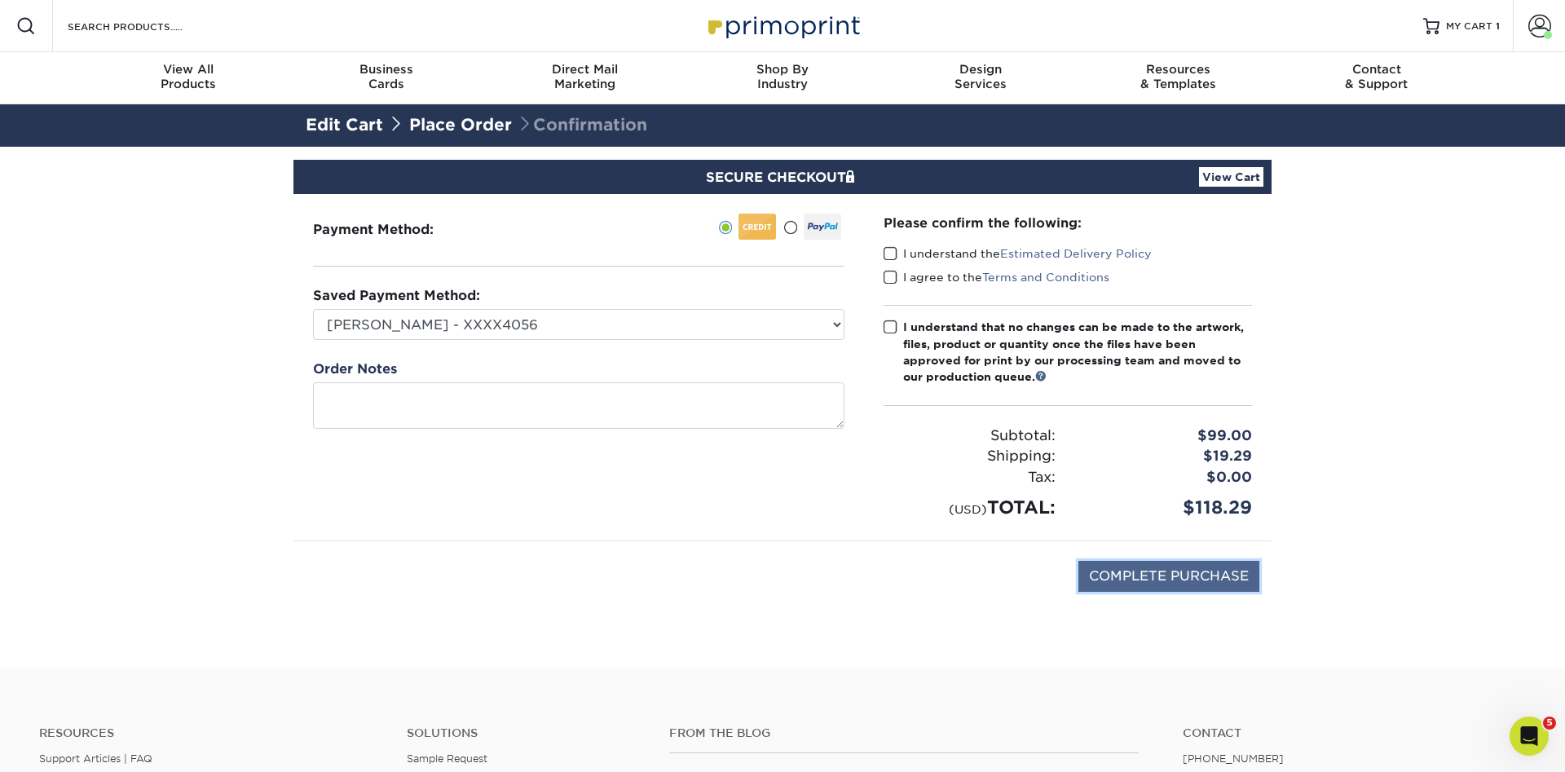
click at [1182, 579] on input "COMPLETE PURCHASE" at bounding box center [1168, 576] width 181 height 31
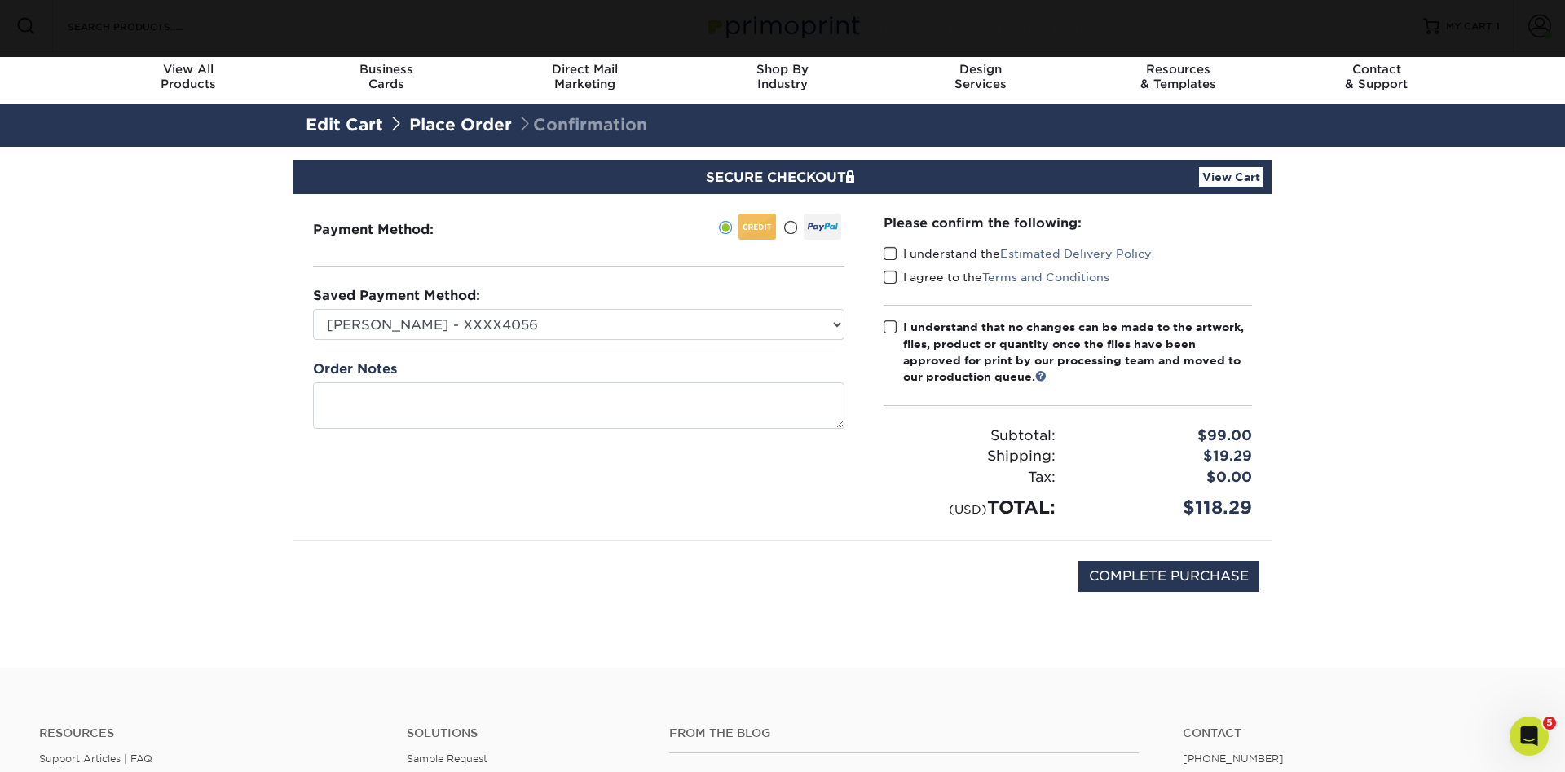
drag, startPoint x: 889, startPoint y: 252, endPoint x: 889, endPoint y: 267, distance: 14.7
click at [889, 253] on span at bounding box center [891, 253] width 14 height 15
click at [0, 0] on input "I understand the Estimated Delivery Policy" at bounding box center [0, 0] width 0 height 0
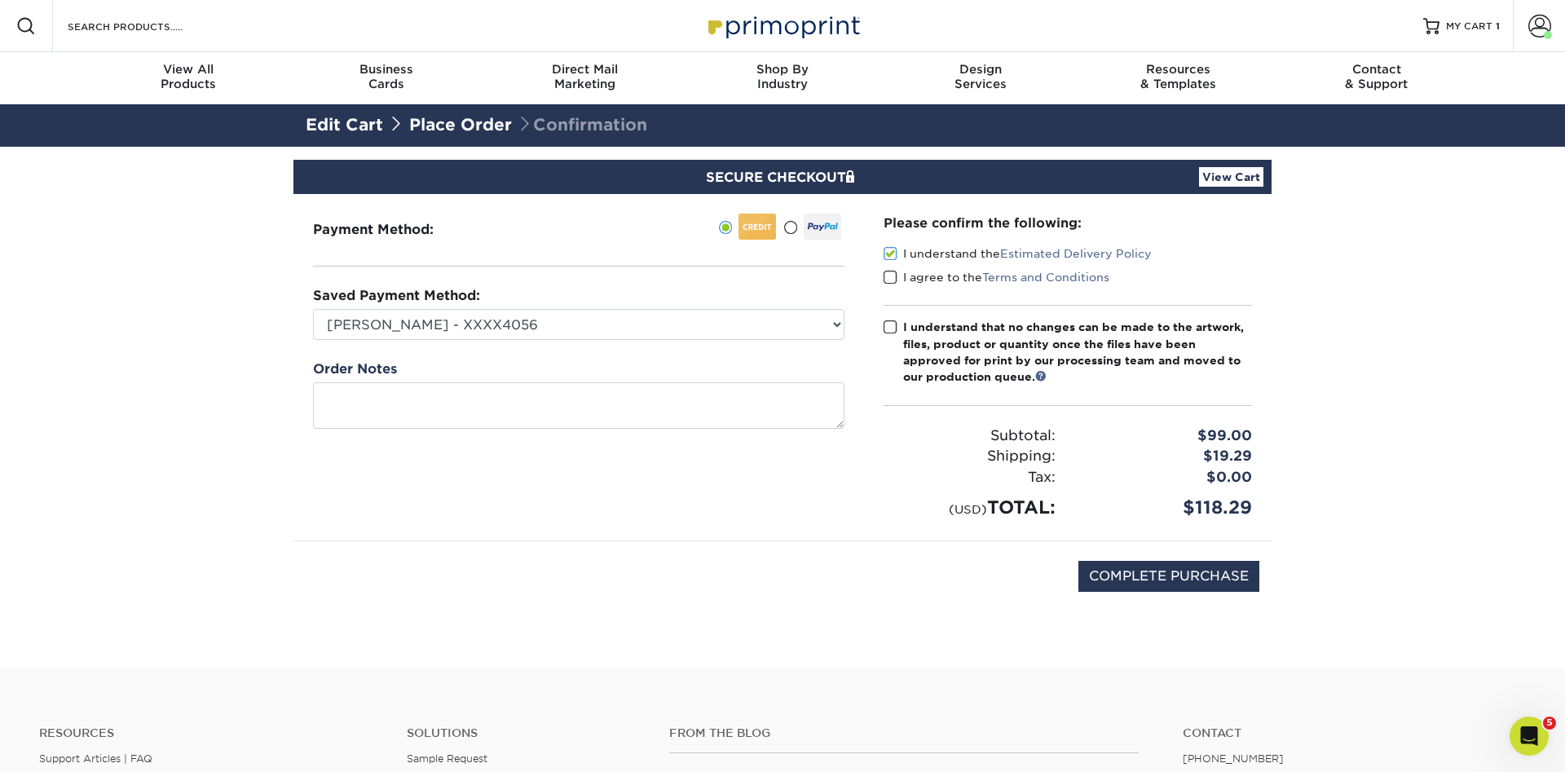
click at [891, 278] on span at bounding box center [891, 277] width 14 height 15
click at [0, 0] on input "I agree to the Terms and Conditions" at bounding box center [0, 0] width 0 height 0
click at [890, 329] on span at bounding box center [891, 327] width 14 height 15
click at [0, 0] on input "I understand that no changes can be made to the artwork, files, product or quan…" at bounding box center [0, 0] width 0 height 0
click at [1183, 580] on input "COMPLETE PURCHASE" at bounding box center [1168, 576] width 181 height 31
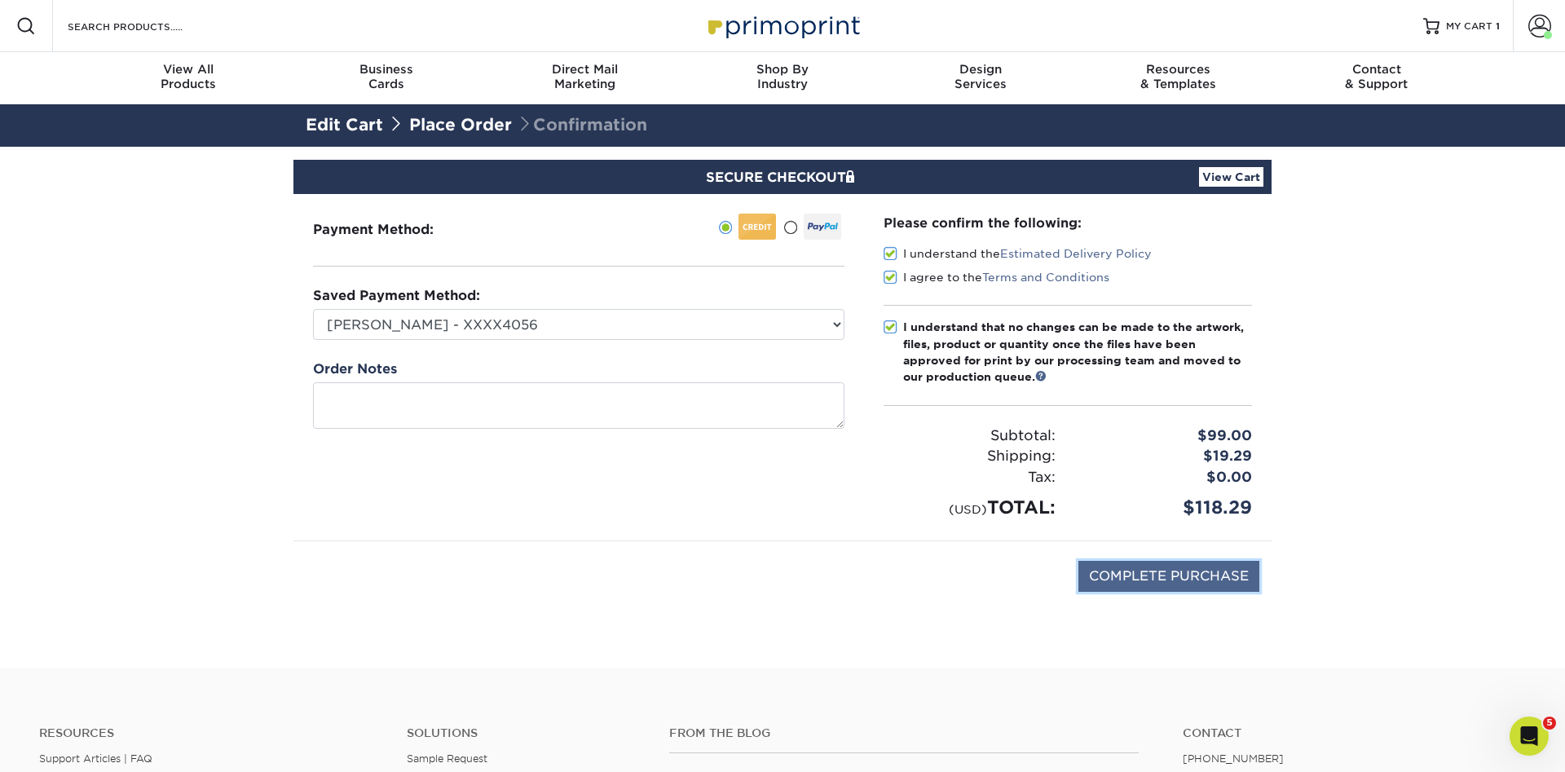
type input "PROCESSING, PLEASE WAIT..."
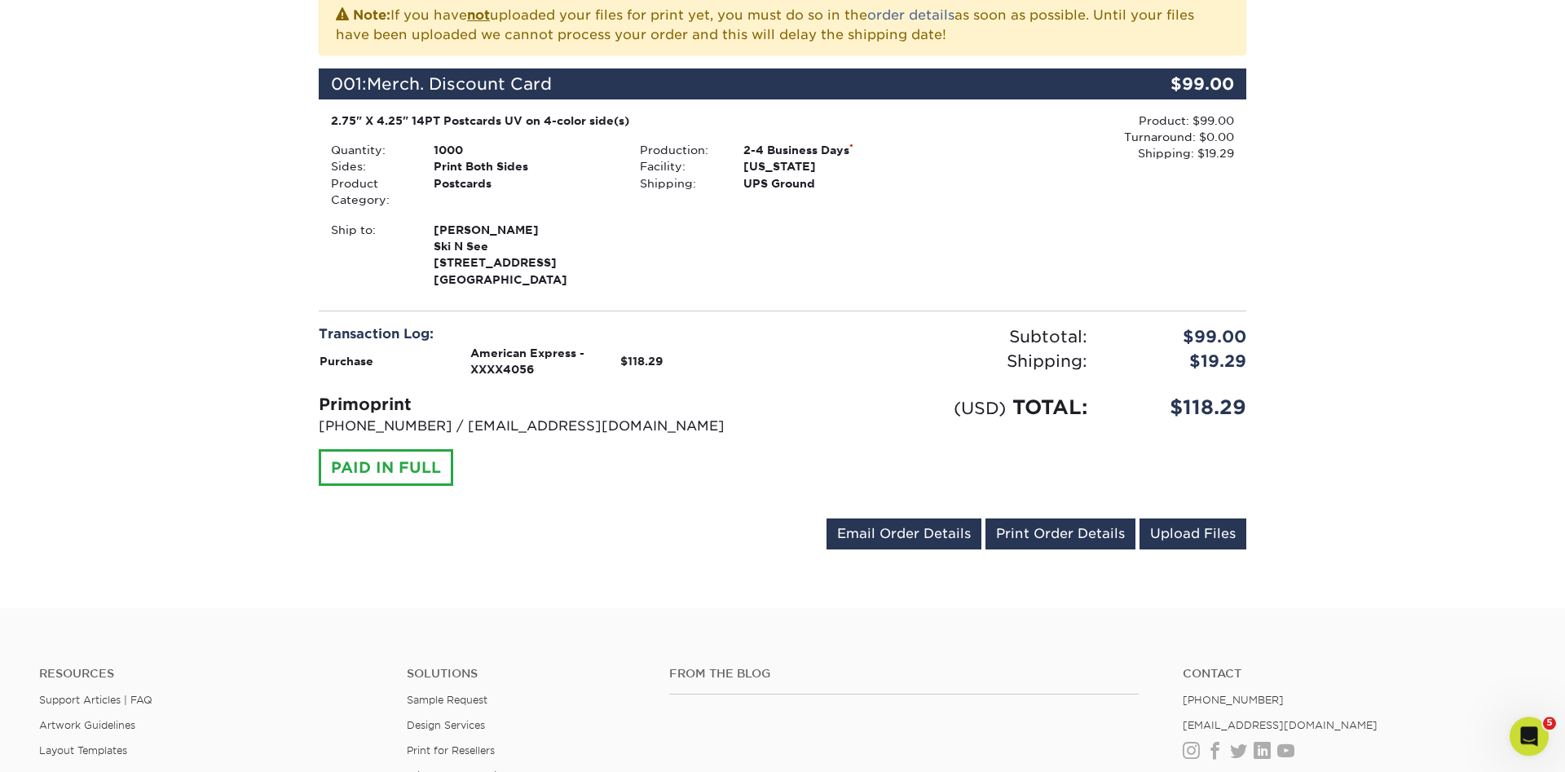
scroll to position [416, 0]
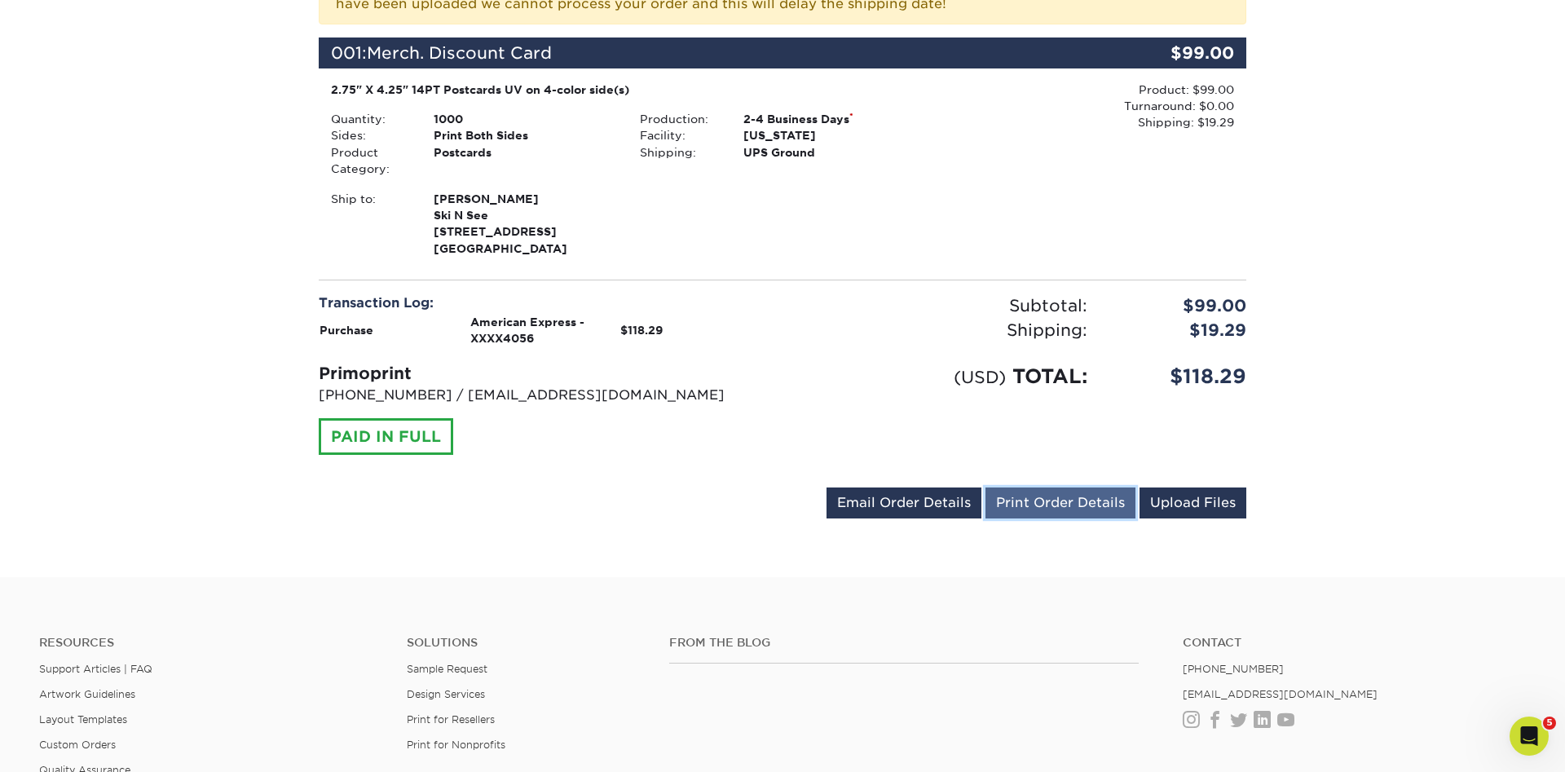
click at [1060, 508] on link "Print Order Details" at bounding box center [1061, 502] width 150 height 31
